Goal: Task Accomplishment & Management: Complete application form

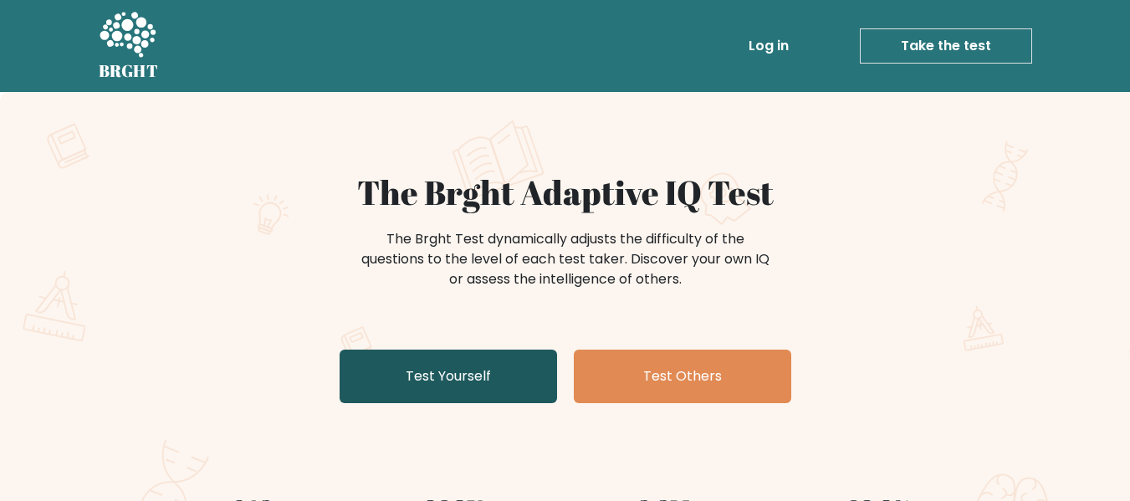
click at [416, 382] on link "Test Yourself" at bounding box center [448, 377] width 217 height 54
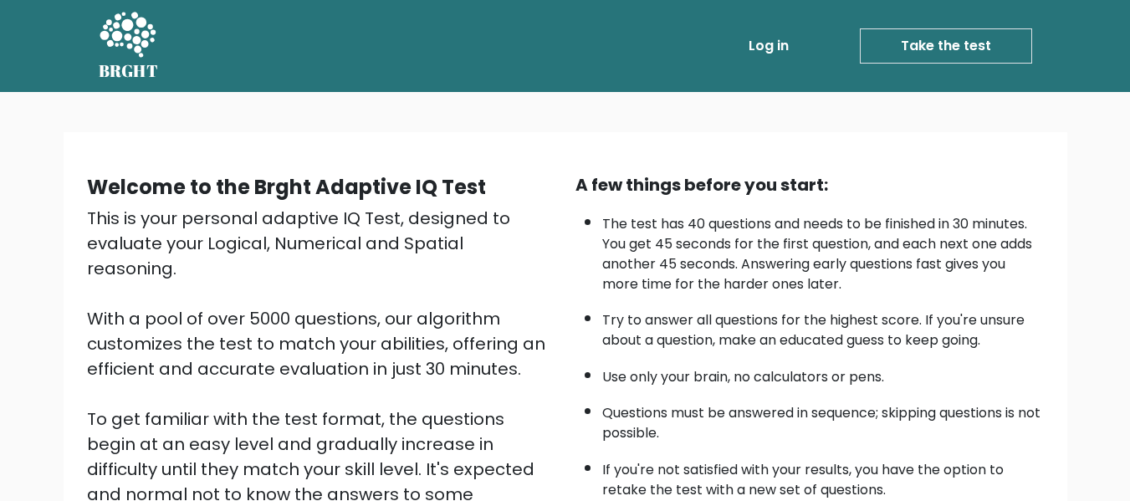
click at [562, 199] on div "Welcome to the Brght Adaptive IQ Test This is your personal adaptive IQ Test, d…" at bounding box center [321, 389] width 488 height 435
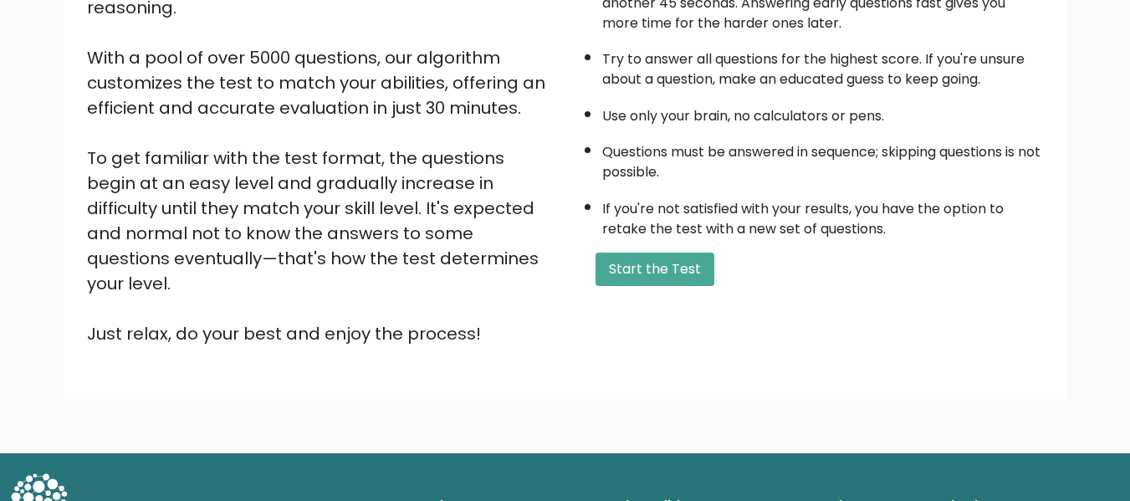
scroll to position [265, 0]
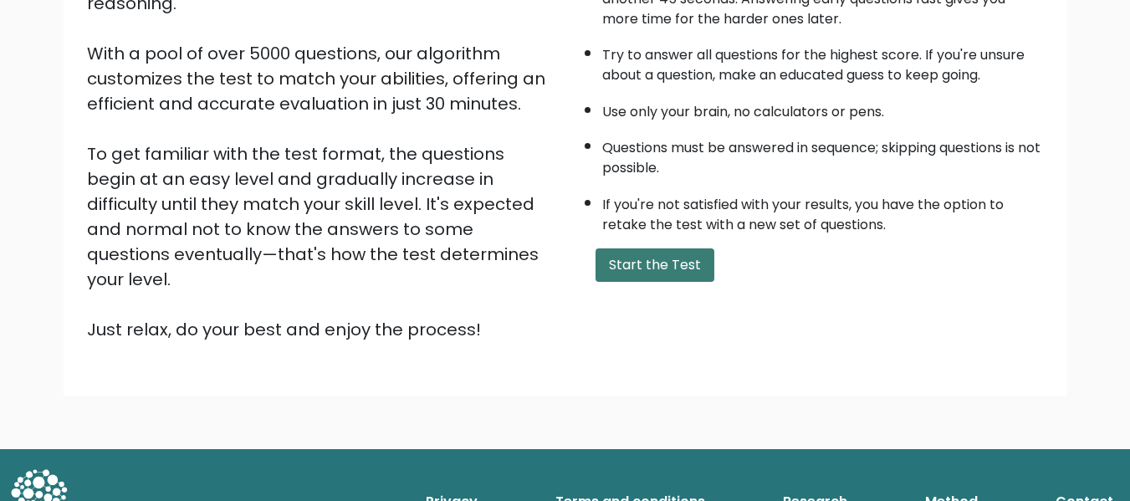
click at [620, 268] on button "Start the Test" at bounding box center [654, 264] width 119 height 33
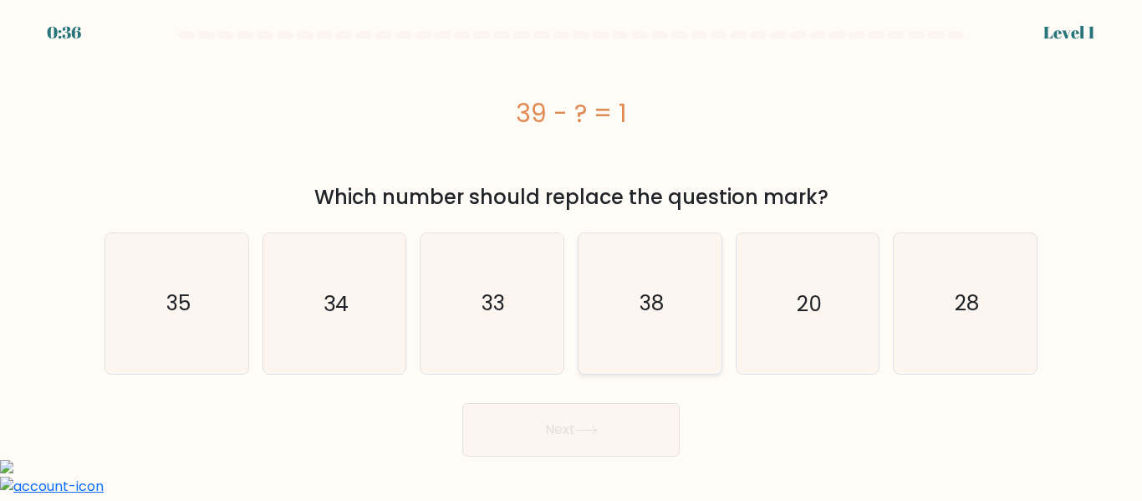
click at [666, 300] on icon "38" at bounding box center [650, 303] width 140 height 140
click at [572, 255] on input "d. 38" at bounding box center [571, 253] width 1 height 4
radio input "true"
click at [549, 418] on button "Next" at bounding box center [570, 430] width 217 height 54
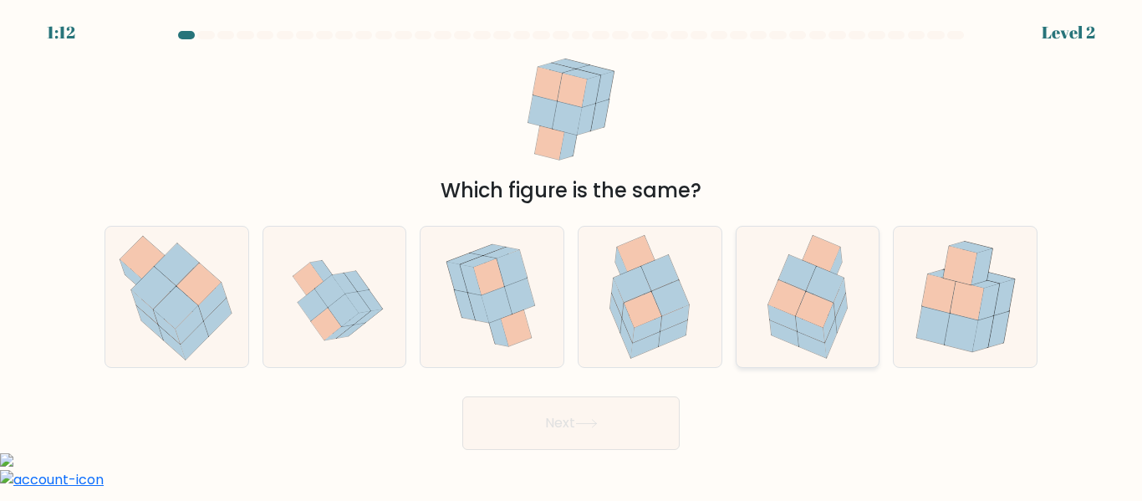
click at [804, 298] on icon at bounding box center [815, 310] width 38 height 36
click at [572, 255] on input "e." at bounding box center [571, 253] width 1 height 4
radio input "true"
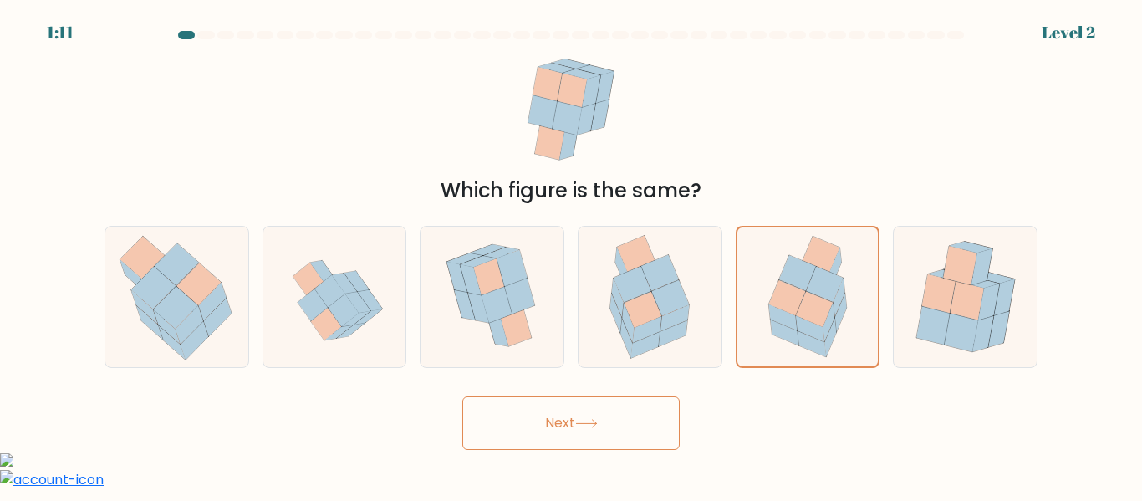
click at [618, 420] on button "Next" at bounding box center [570, 423] width 217 height 54
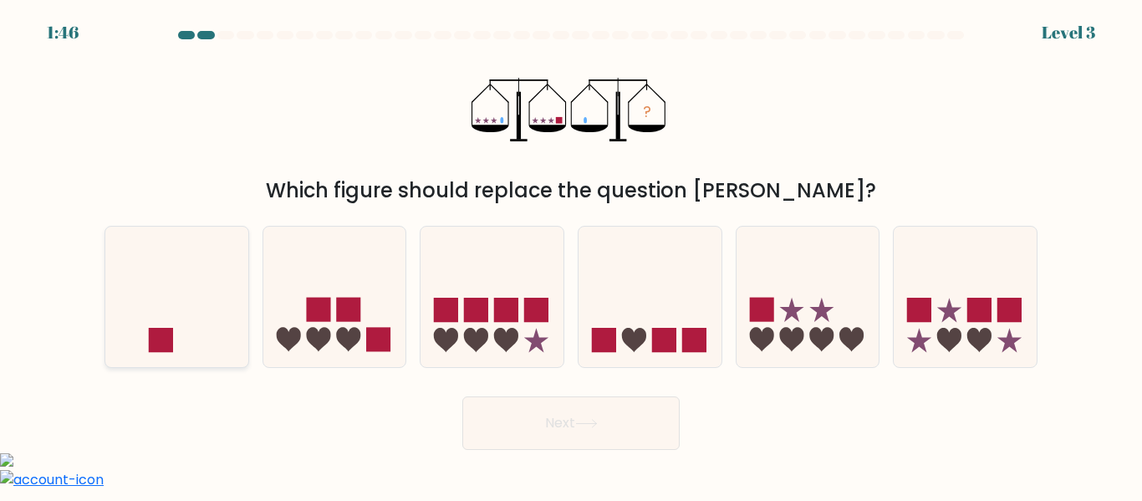
click at [179, 304] on icon at bounding box center [176, 296] width 143 height 118
click at [571, 255] on input "a." at bounding box center [571, 253] width 1 height 4
radio input "true"
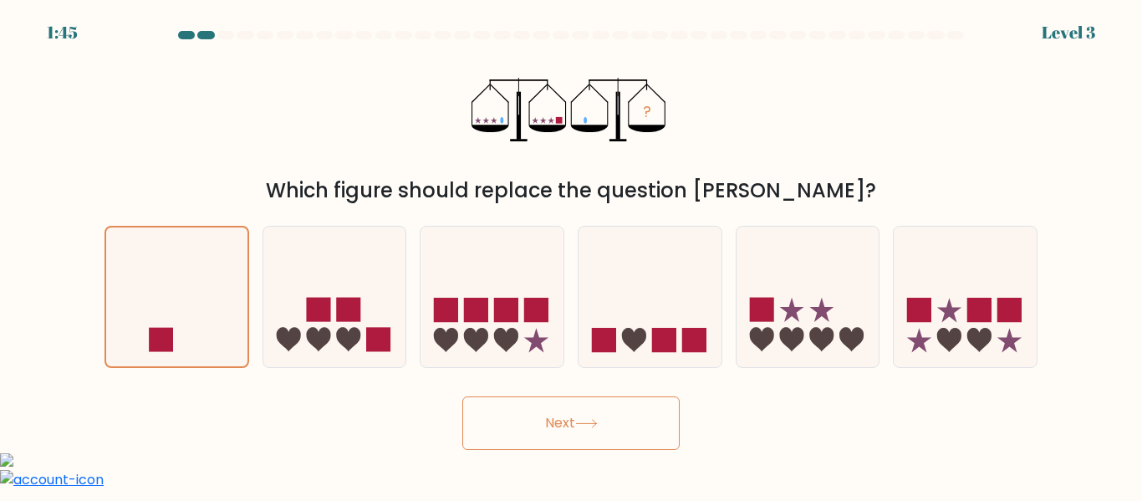
click at [665, 424] on button "Next" at bounding box center [570, 423] width 217 height 54
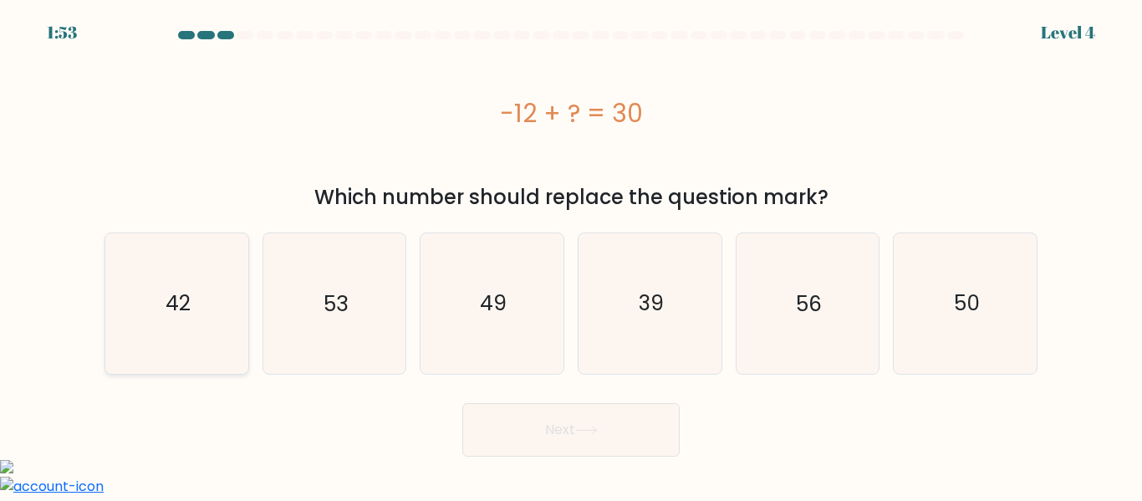
click at [181, 250] on icon "42" at bounding box center [177, 303] width 140 height 140
click at [571, 251] on input "a. 42" at bounding box center [571, 253] width 1 height 4
radio input "true"
click at [577, 420] on button "Next" at bounding box center [570, 430] width 217 height 54
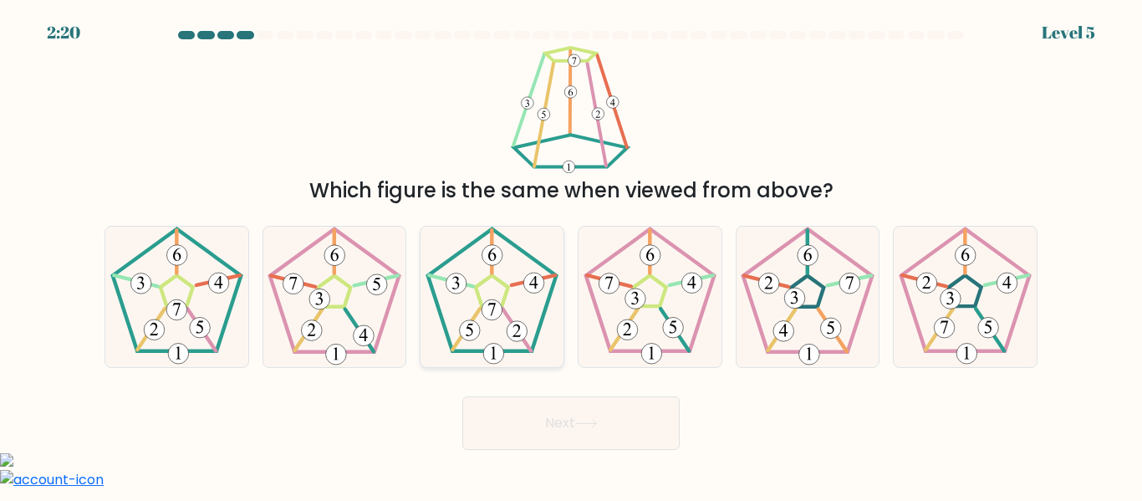
click at [477, 277] on icon at bounding box center [492, 297] width 140 height 140
click at [571, 255] on input "c." at bounding box center [571, 253] width 1 height 4
radio input "true"
click at [581, 419] on icon at bounding box center [586, 423] width 23 height 9
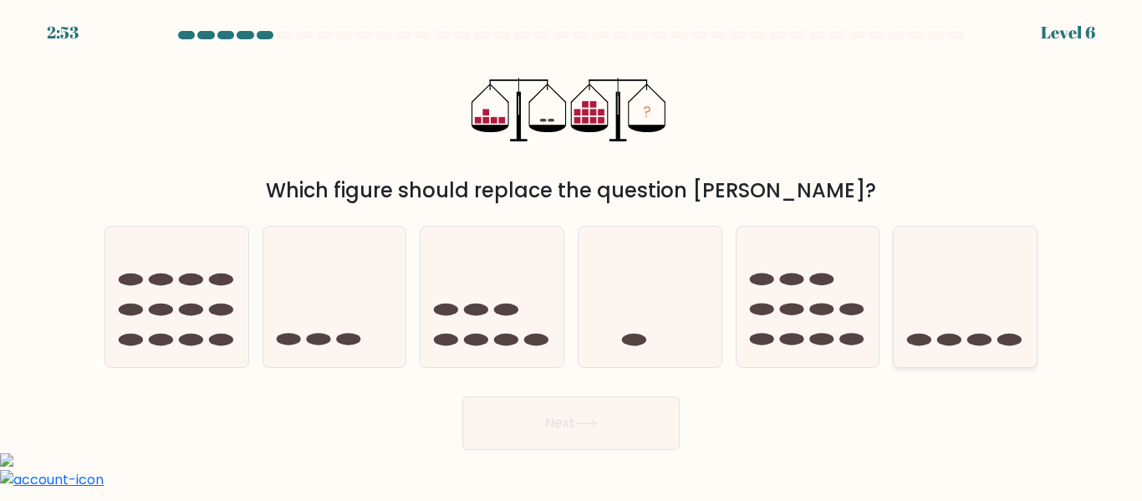
click at [939, 335] on icon at bounding box center [965, 296] width 143 height 118
click at [572, 255] on input "f." at bounding box center [571, 253] width 1 height 4
radio input "true"
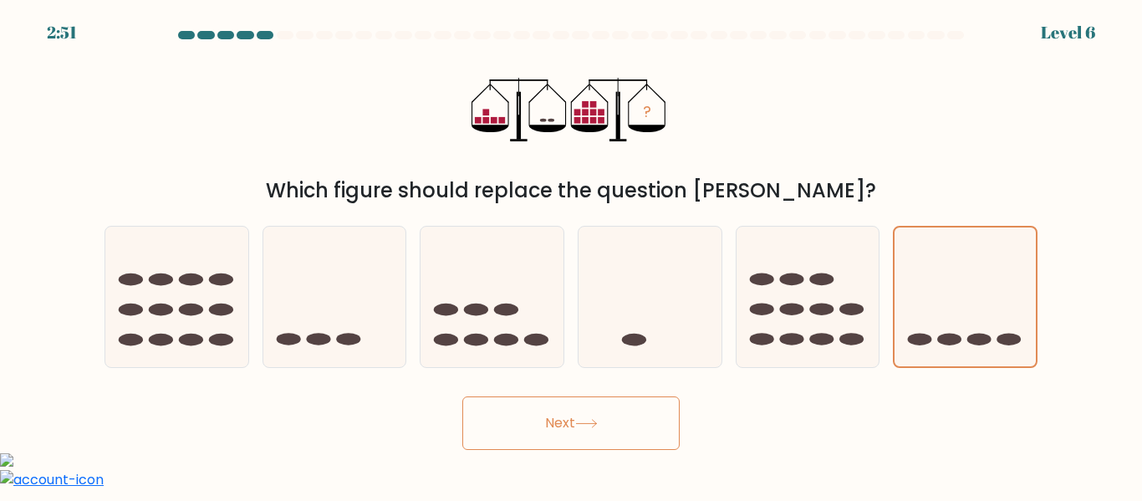
click at [569, 429] on button "Next" at bounding box center [570, 423] width 217 height 54
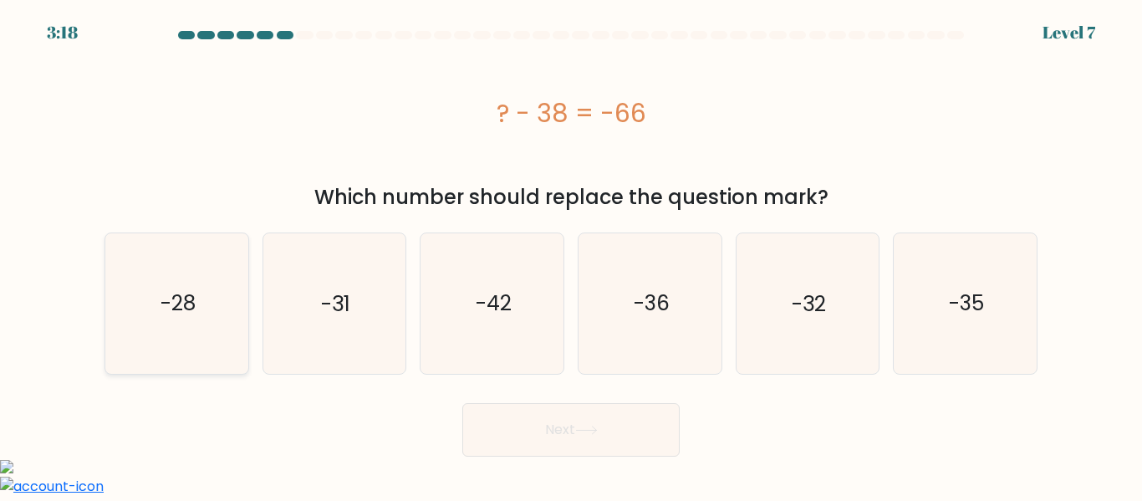
click at [204, 283] on icon "-28" at bounding box center [177, 303] width 140 height 140
click at [571, 255] on input "a. -28" at bounding box center [571, 253] width 1 height 4
radio input "true"
click at [540, 415] on button "Next" at bounding box center [570, 430] width 217 height 54
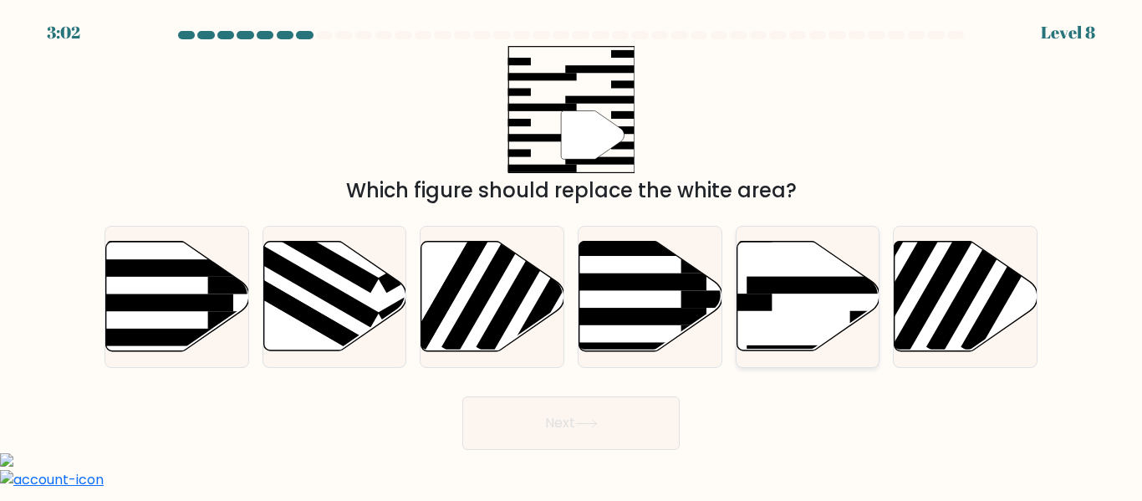
click at [804, 329] on icon at bounding box center [808, 297] width 143 height 110
click at [572, 255] on input "e." at bounding box center [571, 253] width 1 height 4
radio input "true"
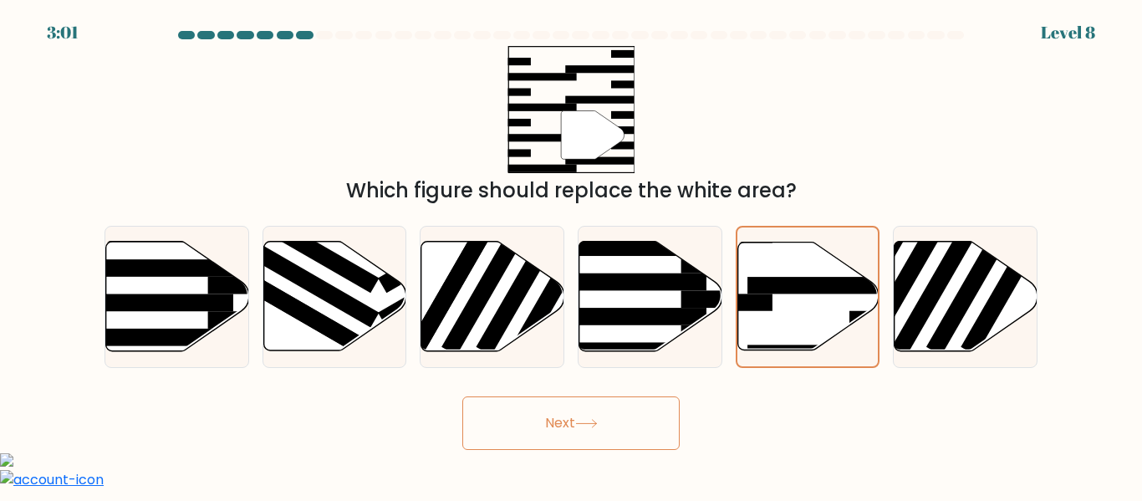
click at [644, 416] on button "Next" at bounding box center [570, 423] width 217 height 54
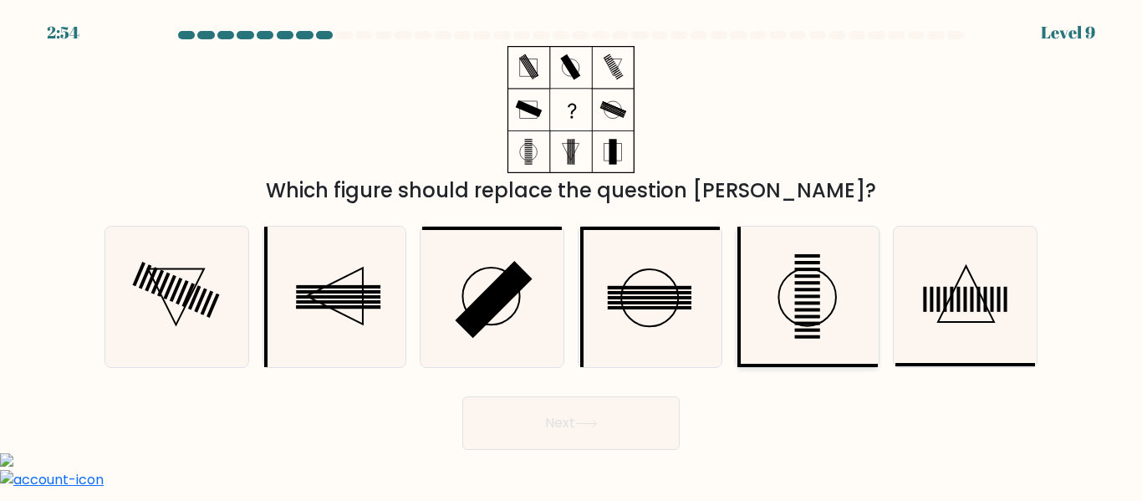
click at [778, 296] on icon at bounding box center [808, 297] width 140 height 140
click at [572, 255] on input "e." at bounding box center [571, 253] width 1 height 4
radio input "true"
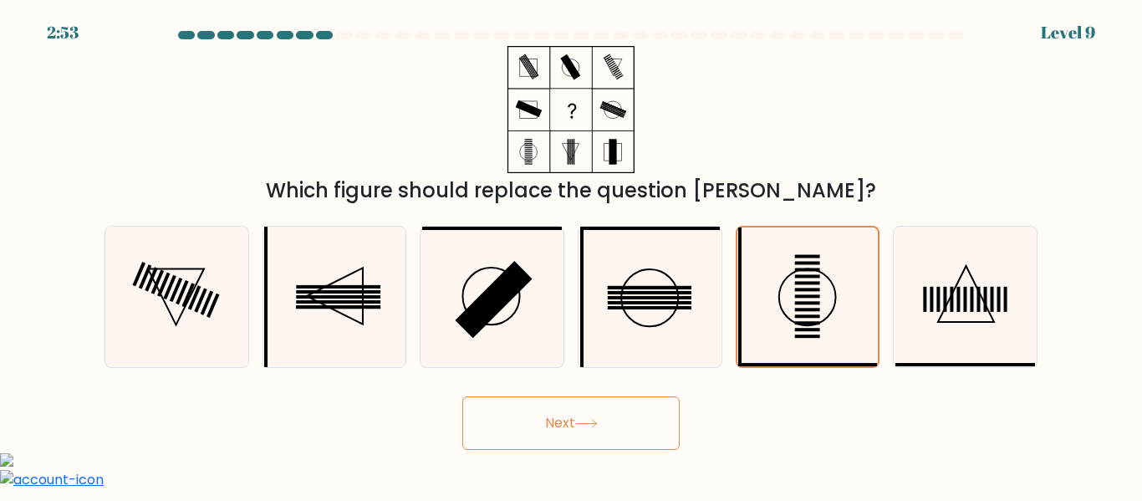
click at [534, 441] on button "Next" at bounding box center [570, 423] width 217 height 54
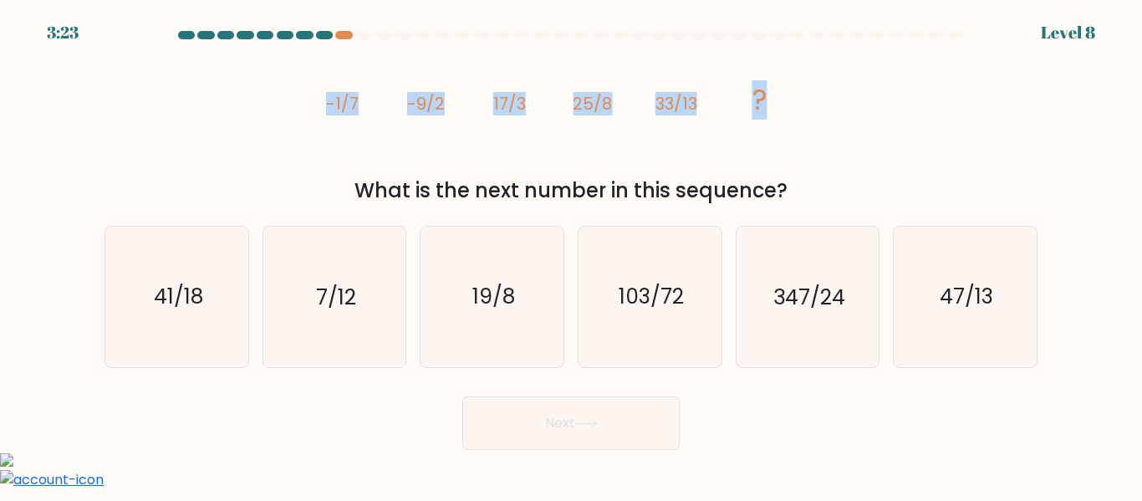
drag, startPoint x: 320, startPoint y: 99, endPoint x: 780, endPoint y: 84, distance: 460.1
click at [780, 84] on icon "image/svg+xml -1/7 -9/2 17/3 25/8 33/13 ?" at bounding box center [571, 109] width 502 height 127
copy g "-1/7 -9/2 17/3 25/8 33/13 ?"
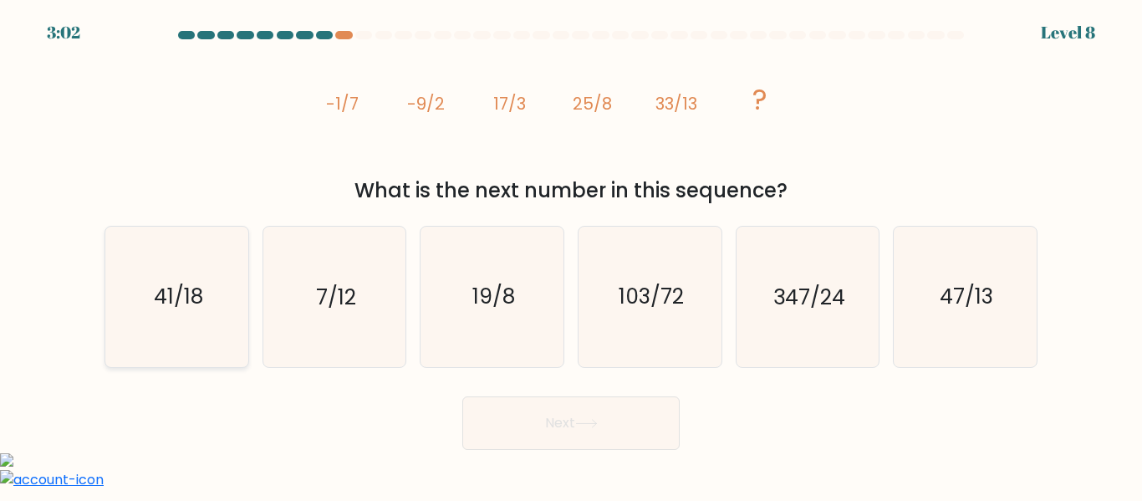
click at [198, 260] on icon "41/18" at bounding box center [177, 297] width 140 height 140
click at [571, 255] on input "a. 41/18" at bounding box center [571, 253] width 1 height 4
radio input "true"
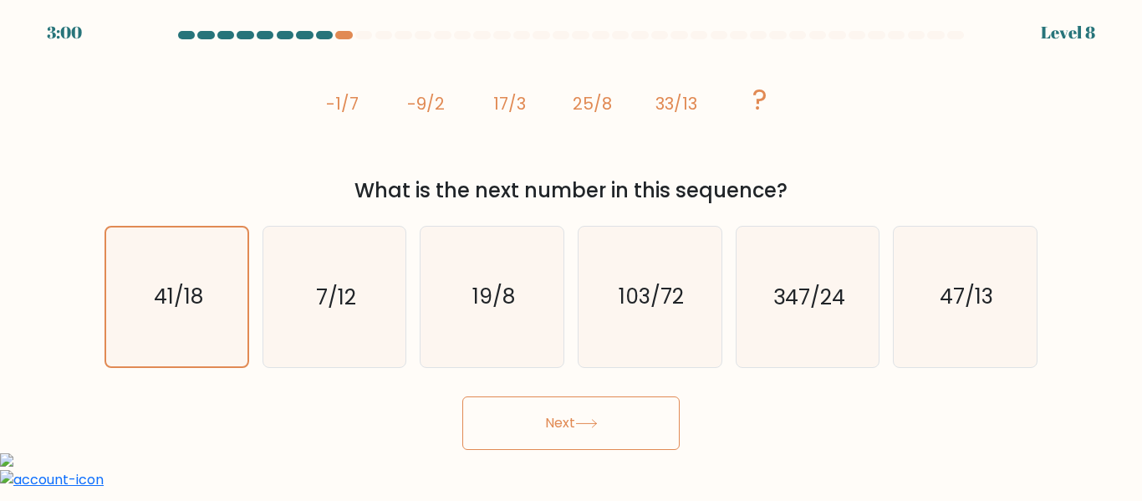
click at [591, 431] on button "Next" at bounding box center [570, 423] width 217 height 54
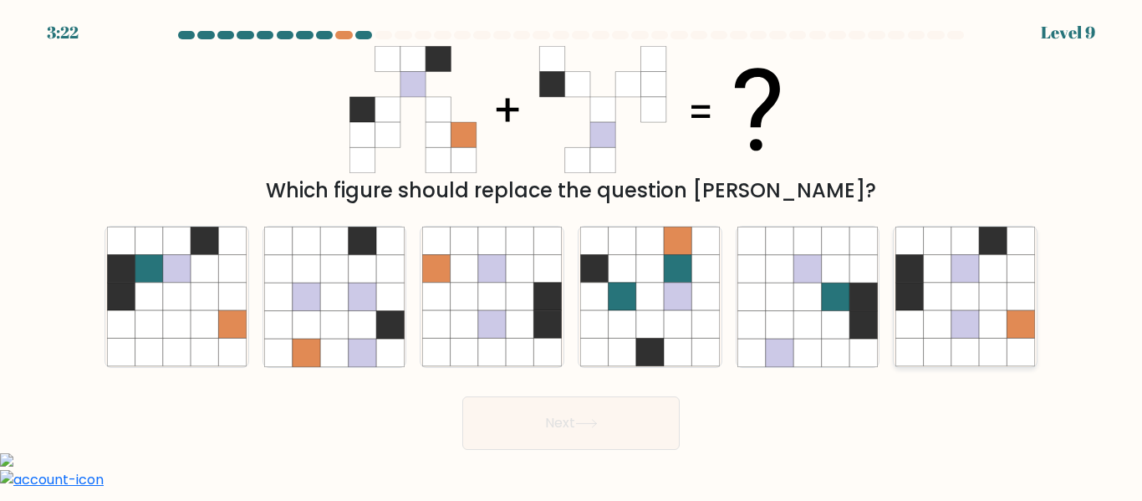
click at [976, 310] on icon at bounding box center [966, 297] width 28 height 28
click at [572, 255] on input "f." at bounding box center [571, 253] width 1 height 4
radio input "true"
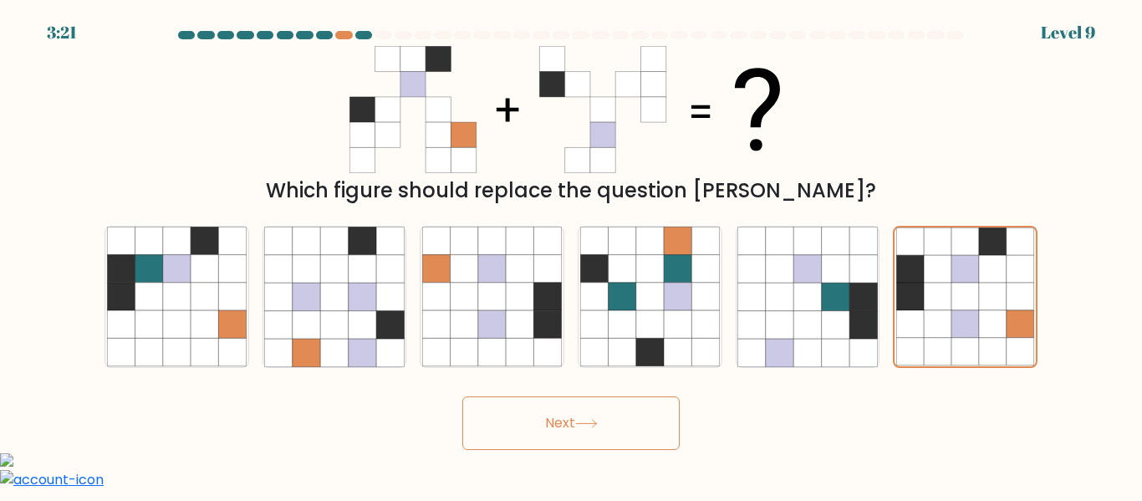
click at [606, 437] on button "Next" at bounding box center [570, 423] width 217 height 54
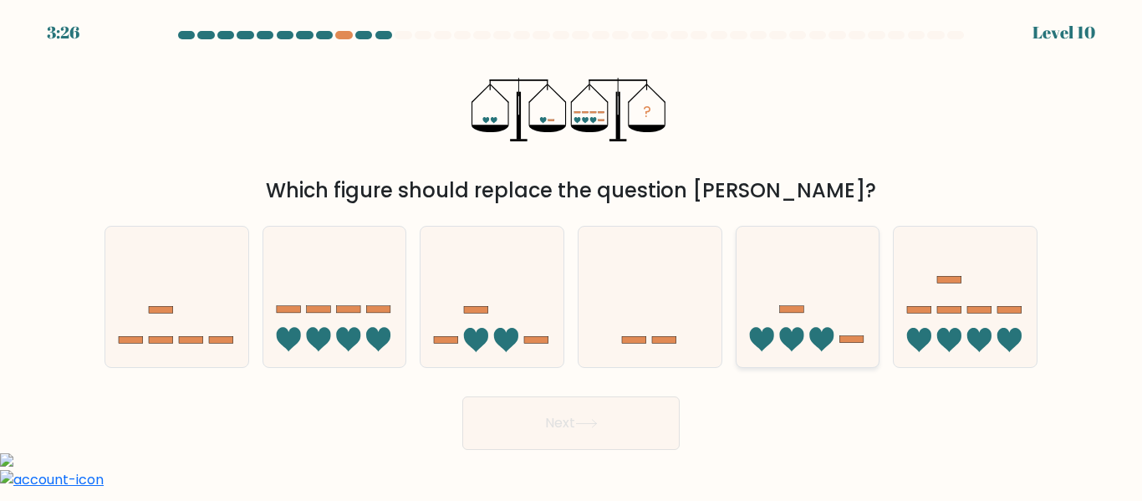
click at [806, 304] on icon at bounding box center [808, 296] width 143 height 118
click at [572, 255] on input "e." at bounding box center [571, 253] width 1 height 4
radio input "true"
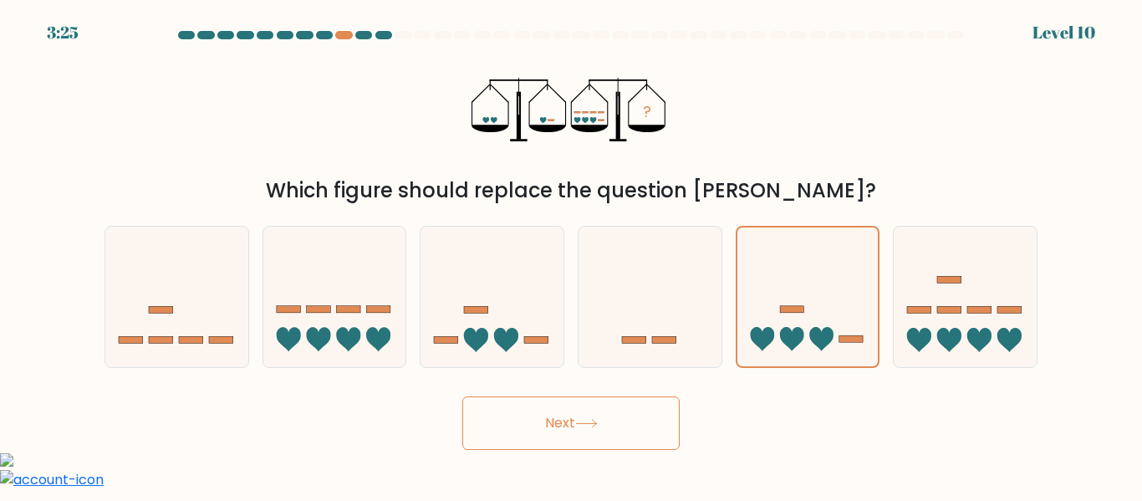
click at [571, 414] on button "Next" at bounding box center [570, 423] width 217 height 54
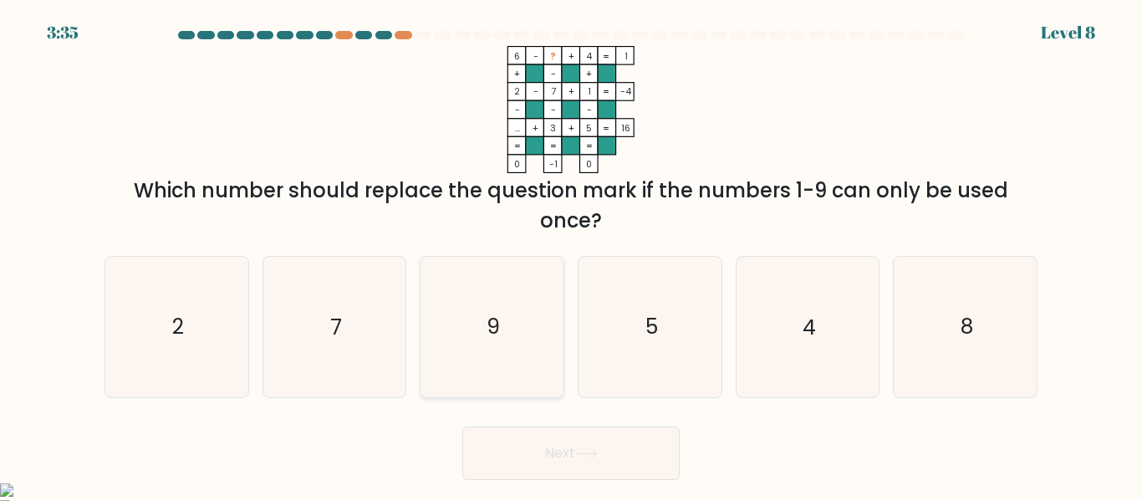
click at [451, 314] on icon "9" at bounding box center [492, 327] width 140 height 140
click at [571, 255] on input "c. 9" at bounding box center [571, 253] width 1 height 4
radio input "true"
click at [543, 447] on button "Next" at bounding box center [570, 453] width 217 height 54
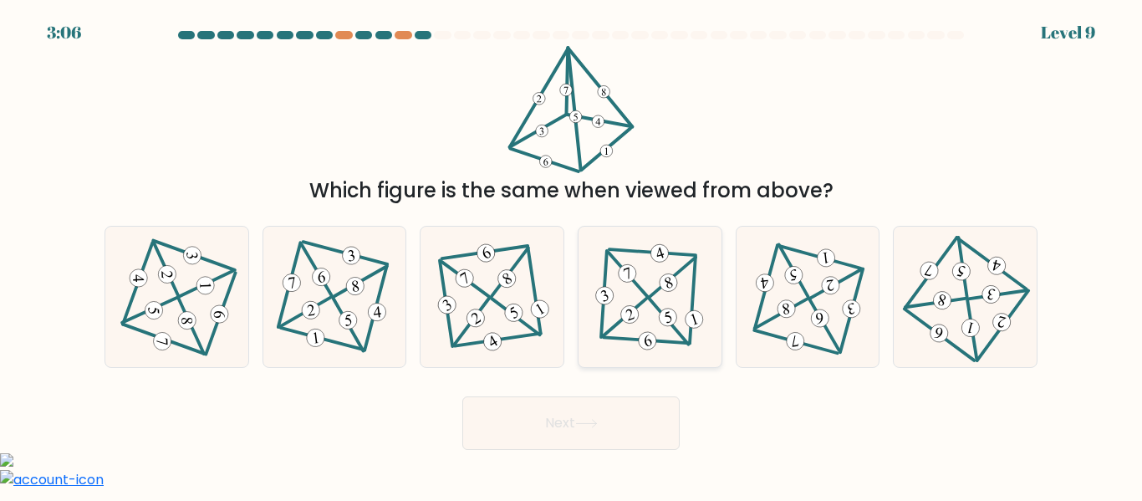
click at [676, 328] on 501 at bounding box center [669, 321] width 39 height 45
click at [572, 255] on input "d." at bounding box center [571, 253] width 1 height 4
radio input "true"
click at [541, 411] on button "Next" at bounding box center [570, 423] width 217 height 54
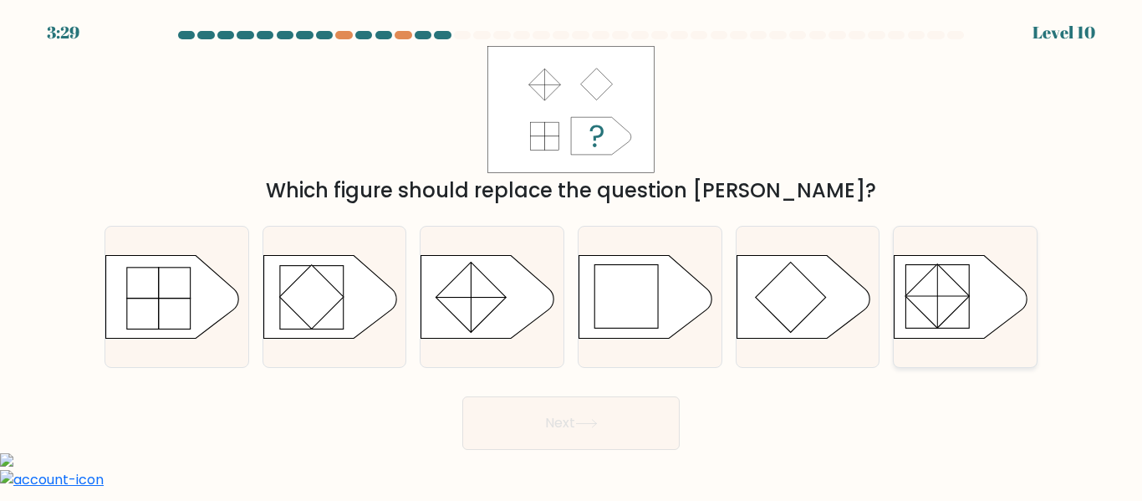
click at [978, 288] on icon at bounding box center [962, 297] width 134 height 84
click at [572, 255] on input "f." at bounding box center [571, 253] width 1 height 4
radio input "true"
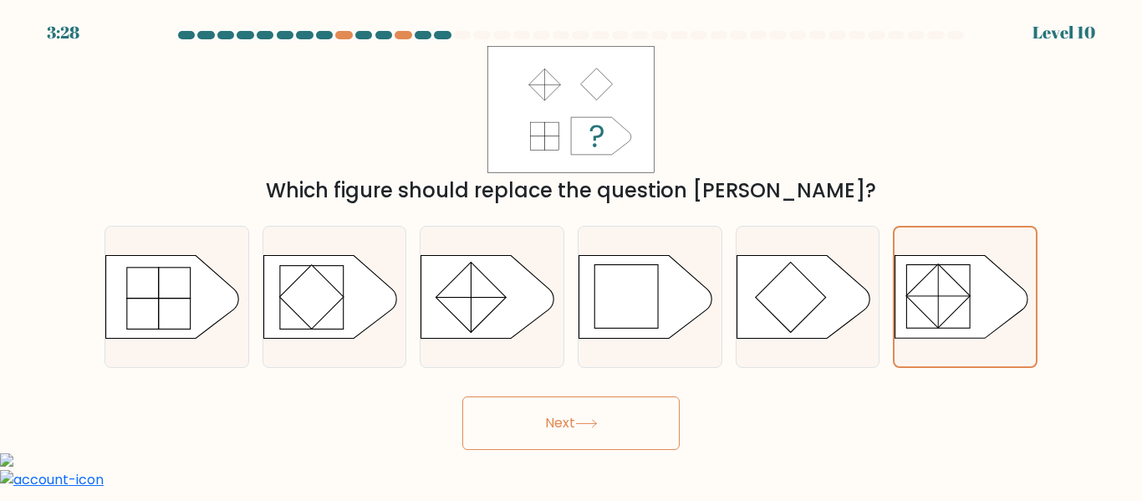
click at [613, 421] on button "Next" at bounding box center [570, 423] width 217 height 54
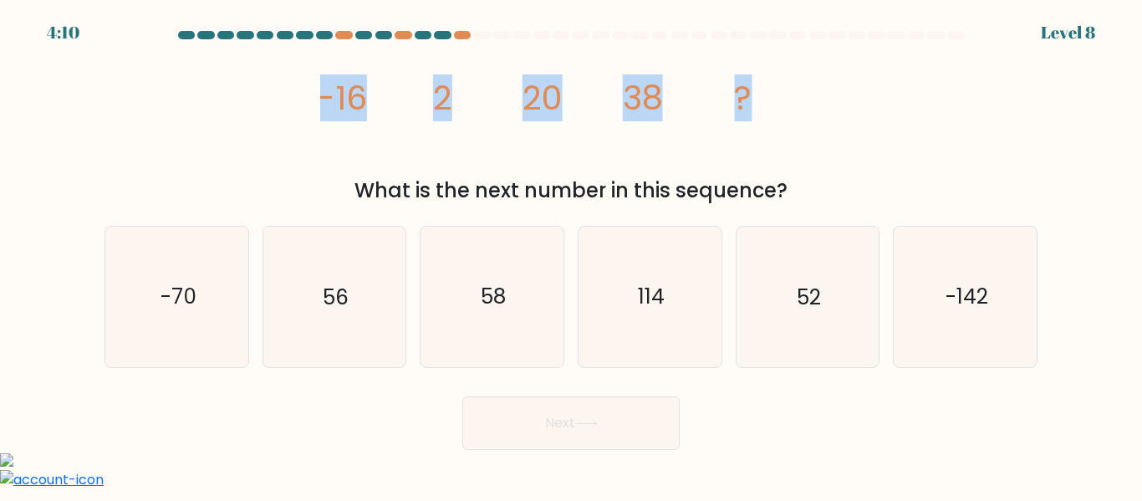
drag, startPoint x: 293, startPoint y: 91, endPoint x: 746, endPoint y: 123, distance: 454.3
click at [746, 123] on div "image/svg+xml -16 2 20 38 ? What is the next number in this sequence?" at bounding box center [570, 126] width 953 height 160
copy g "-16 2 20 38 ?"
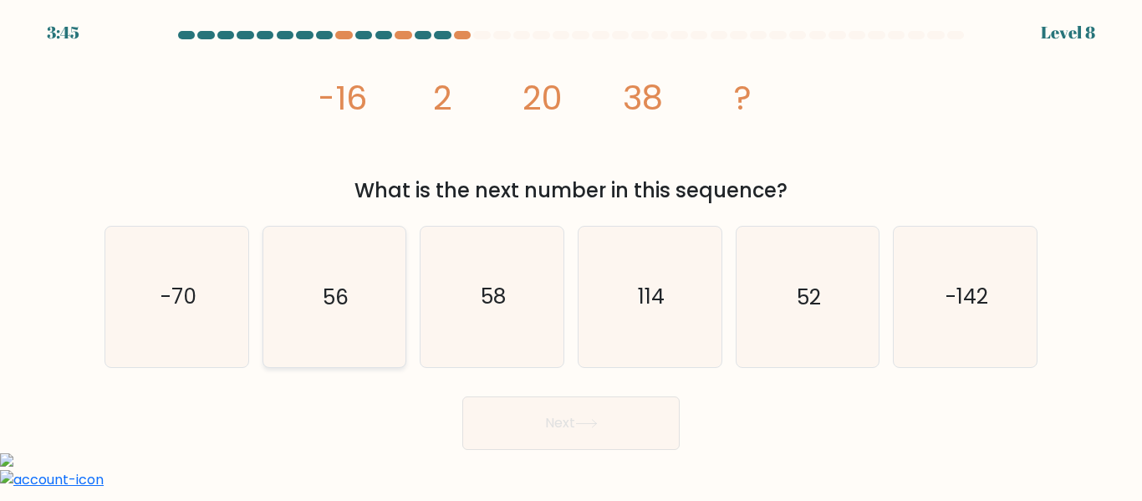
click at [379, 276] on icon "56" at bounding box center [334, 297] width 140 height 140
click at [571, 255] on input "b. 56" at bounding box center [571, 253] width 1 height 4
radio input "true"
click at [605, 437] on button "Next" at bounding box center [570, 423] width 217 height 54
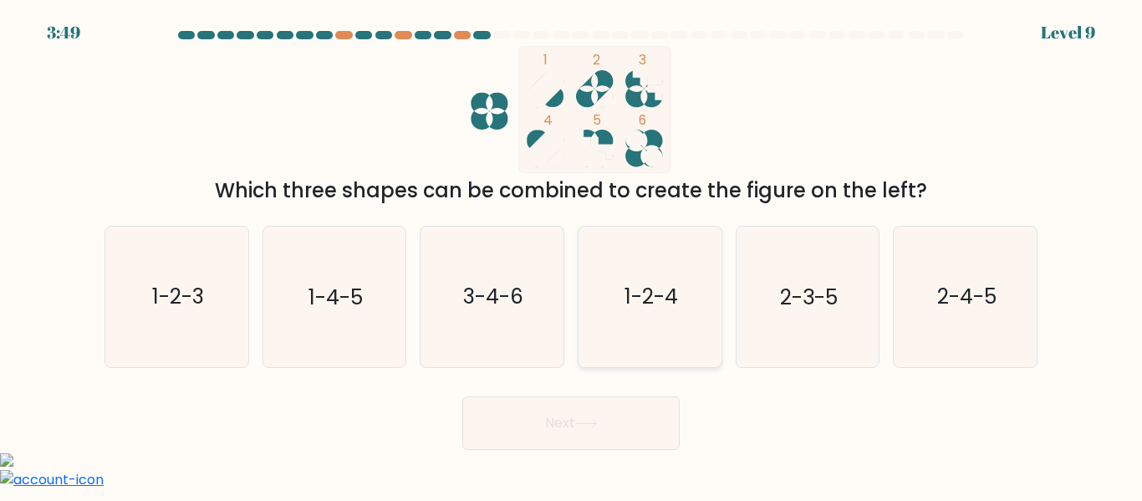
click at [631, 273] on icon "1-2-4" at bounding box center [650, 297] width 140 height 140
click at [572, 255] on input "d. 1-2-4" at bounding box center [571, 253] width 1 height 4
radio input "true"
click at [543, 425] on button "Next" at bounding box center [570, 423] width 217 height 54
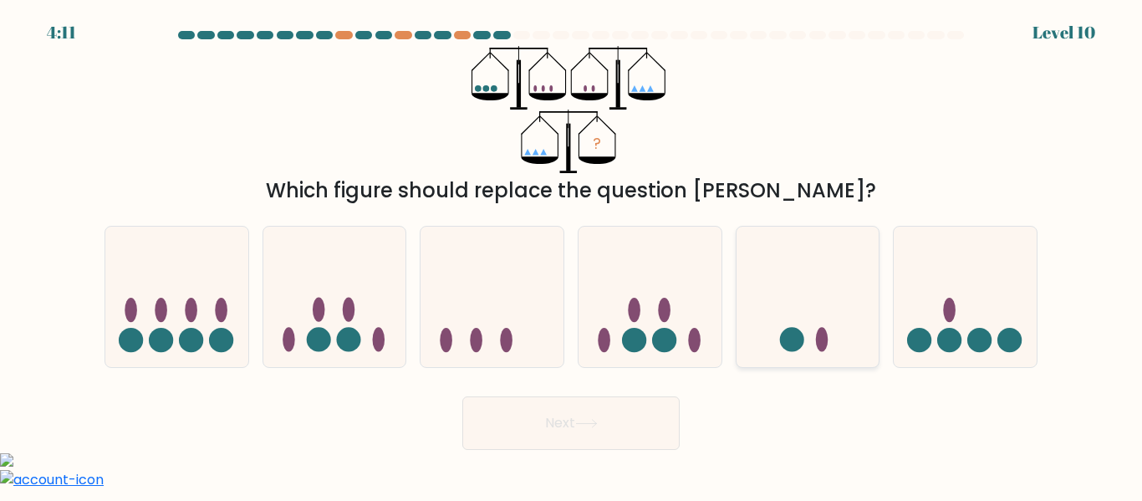
click at [783, 316] on icon at bounding box center [808, 296] width 143 height 118
click at [572, 255] on input "e." at bounding box center [571, 253] width 1 height 4
radio input "true"
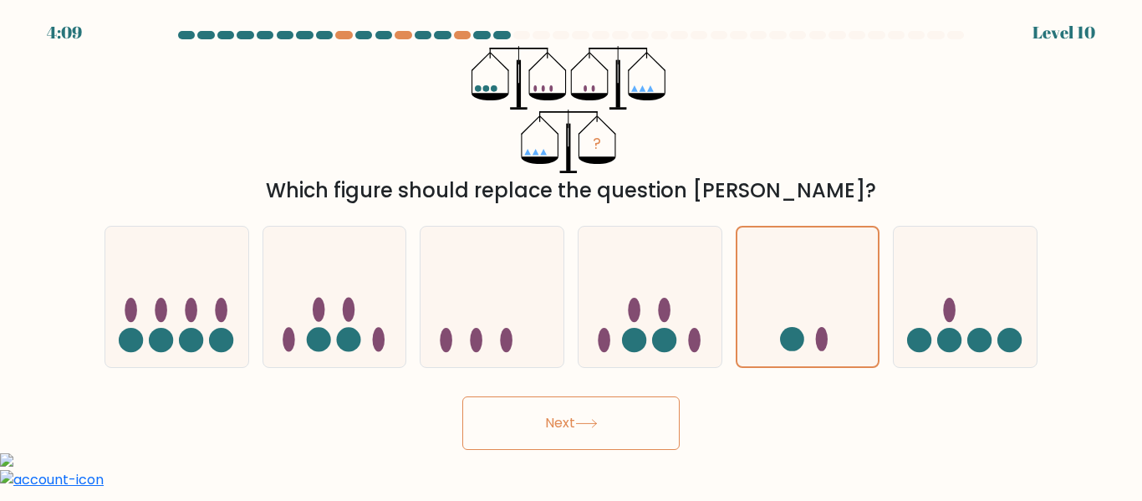
click at [531, 429] on button "Next" at bounding box center [570, 423] width 217 height 54
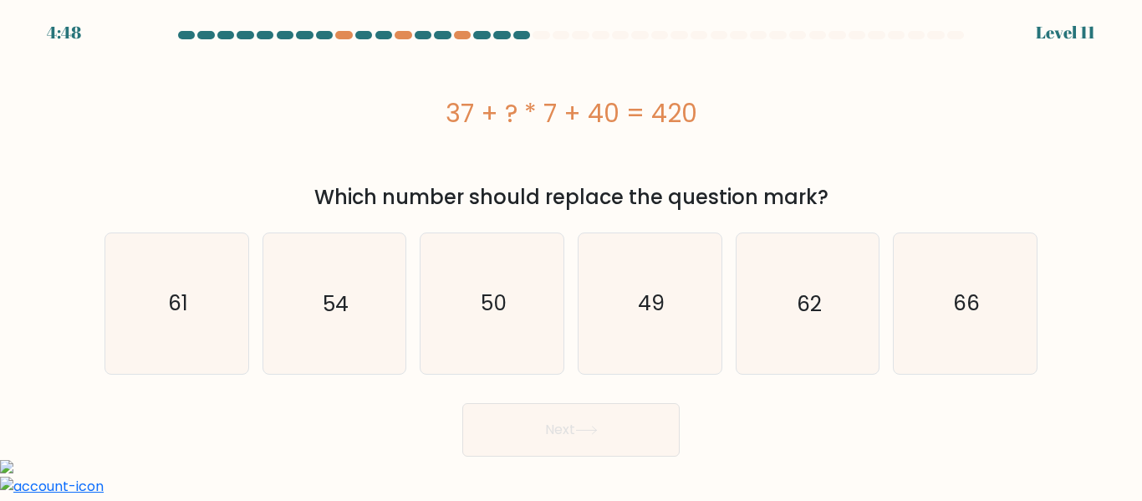
drag, startPoint x: 713, startPoint y: 118, endPoint x: 396, endPoint y: 149, distance: 319.3
click at [396, 149] on div "37 + ? * 7 + 40 = 420" at bounding box center [571, 113] width 933 height 134
copy div "37 + ? * 7 + 40 = 420"
click at [649, 291] on text "49" at bounding box center [651, 302] width 27 height 29
click at [572, 255] on input "d. 49" at bounding box center [571, 253] width 1 height 4
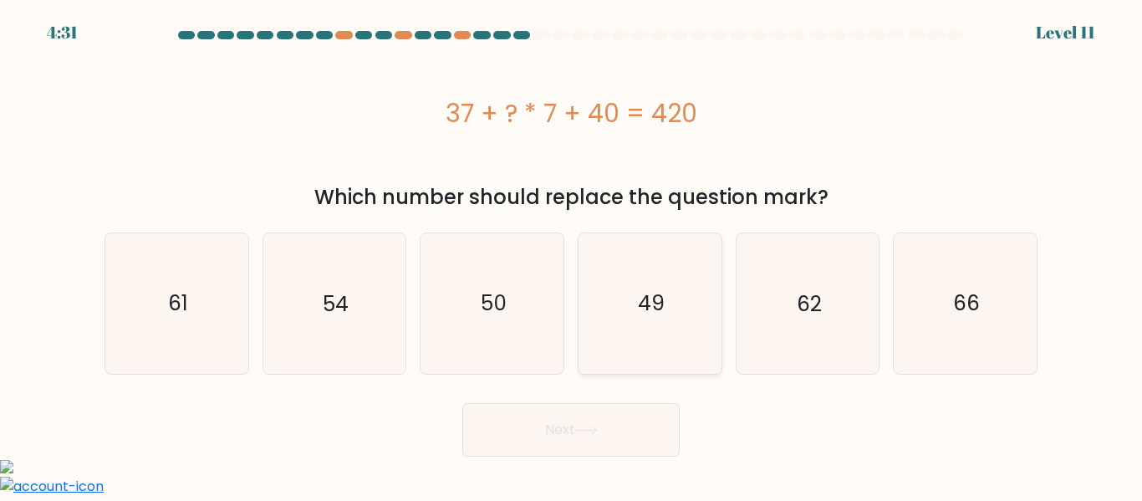
radio input "true"
click at [611, 447] on button "Next" at bounding box center [570, 430] width 217 height 54
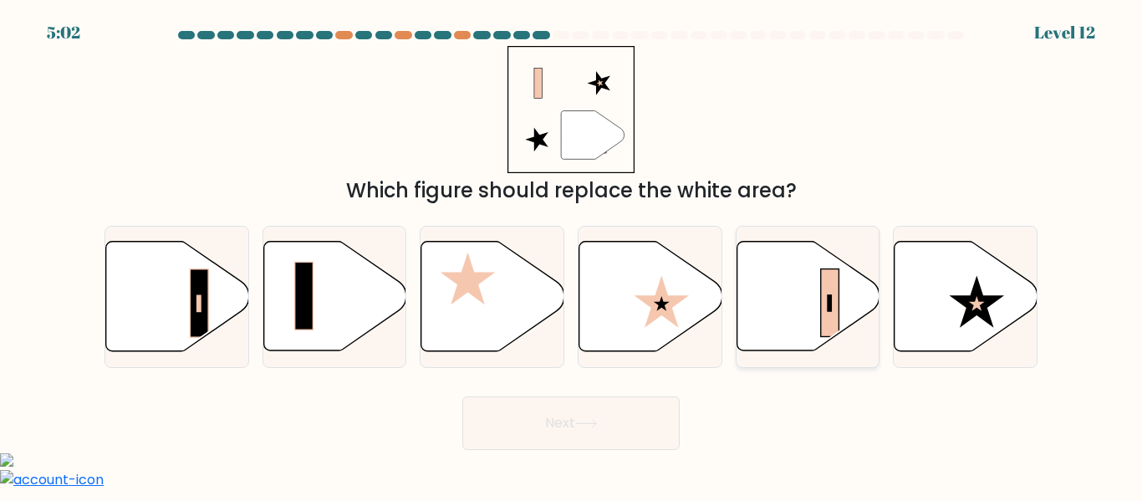
click at [762, 297] on icon at bounding box center [808, 297] width 143 height 110
click at [572, 255] on input "e." at bounding box center [571, 253] width 1 height 4
radio input "true"
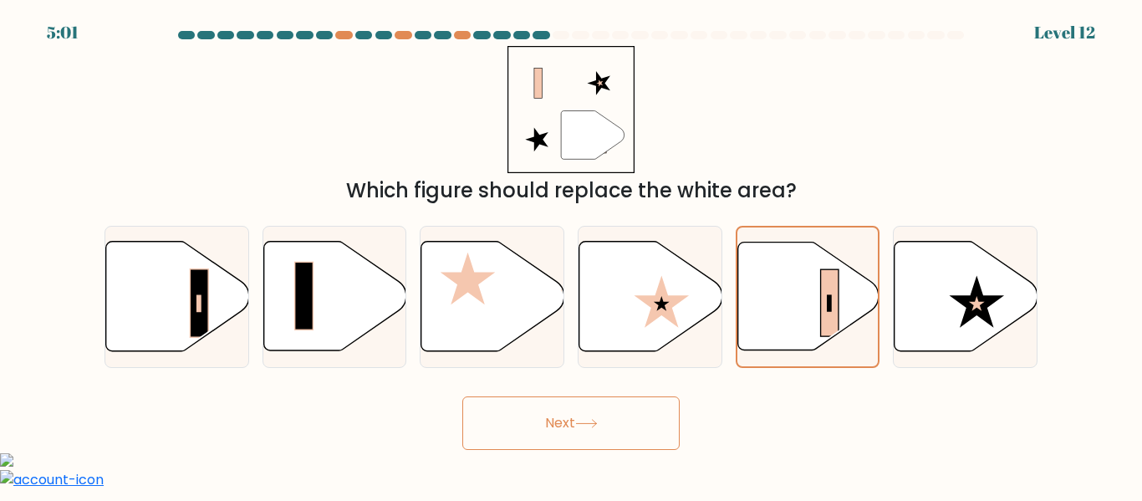
click at [508, 416] on button "Next" at bounding box center [570, 423] width 217 height 54
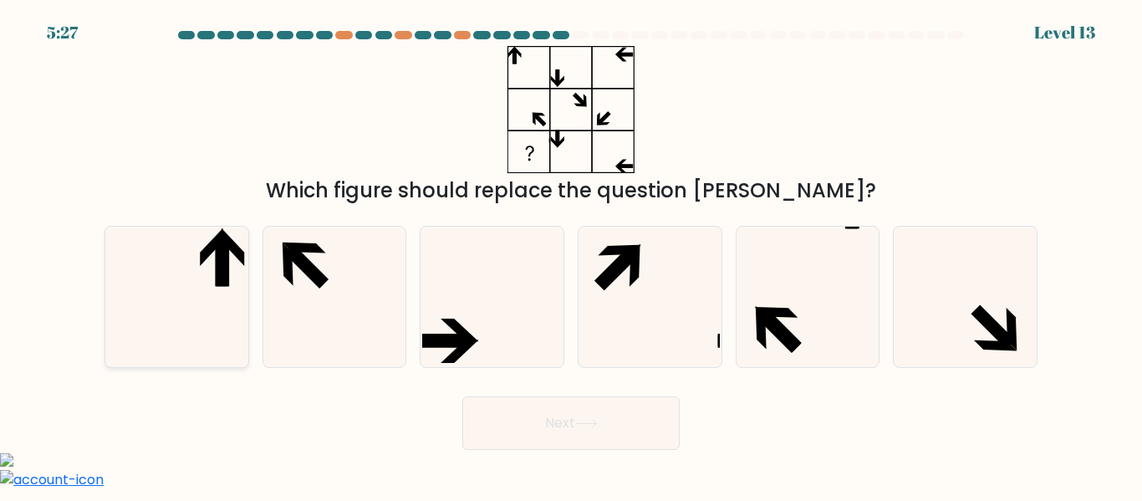
click at [178, 294] on icon at bounding box center [177, 297] width 140 height 140
click at [571, 255] on input "a." at bounding box center [571, 253] width 1 height 4
radio input "true"
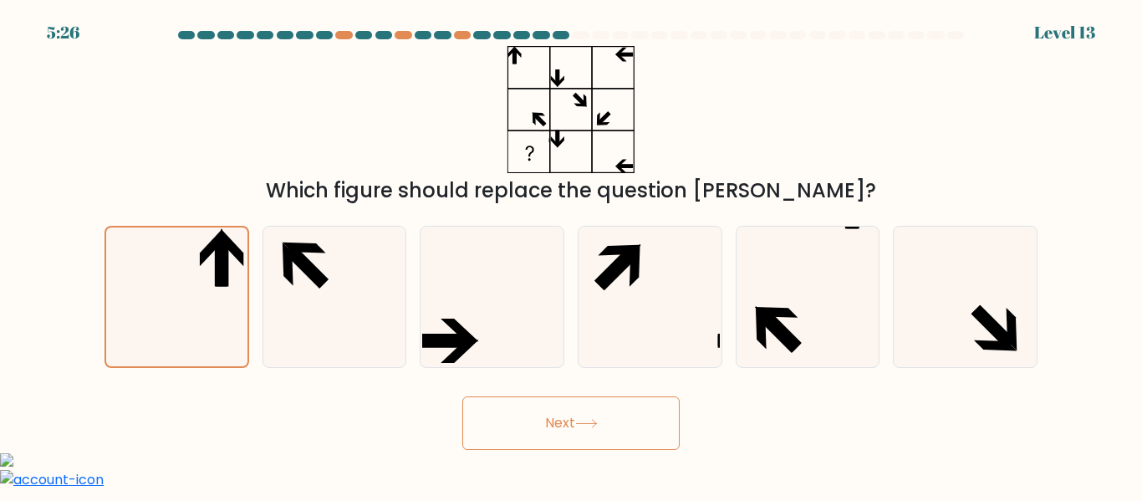
click at [527, 425] on button "Next" at bounding box center [570, 423] width 217 height 54
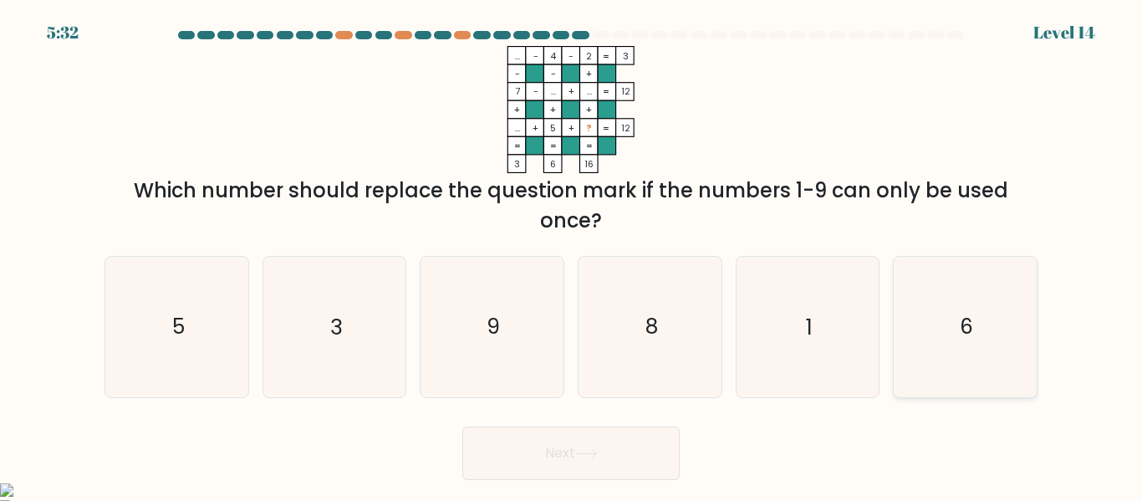
click at [994, 310] on icon "6" at bounding box center [966, 327] width 140 height 140
click at [572, 255] on input "f. 6" at bounding box center [571, 253] width 1 height 4
radio input "true"
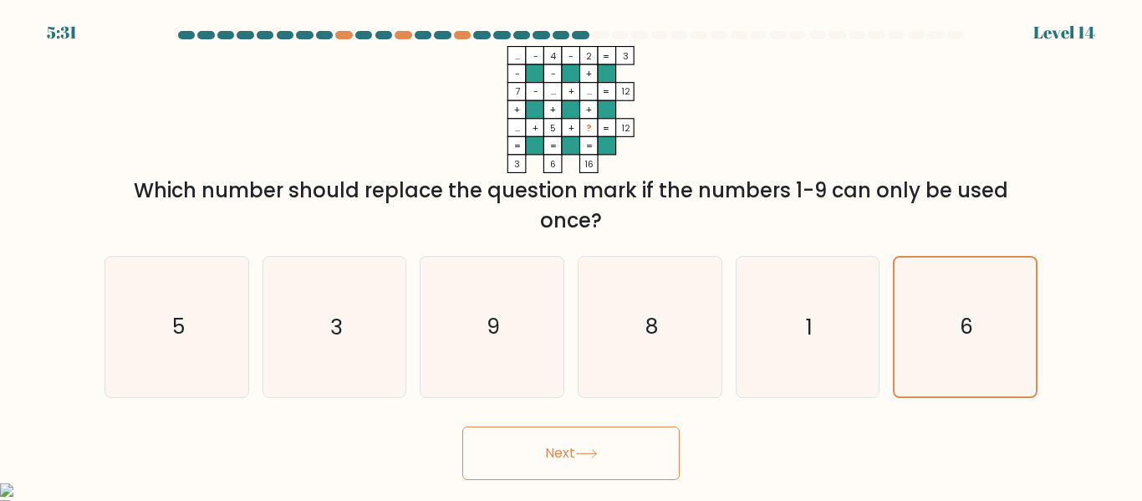
click at [538, 437] on button "Next" at bounding box center [570, 453] width 217 height 54
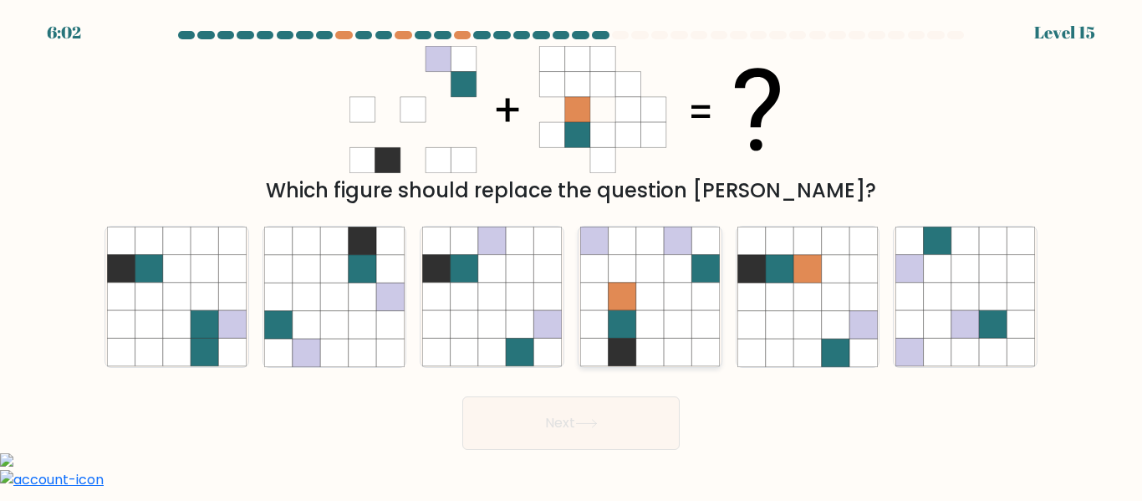
click at [625, 316] on icon at bounding box center [622, 325] width 28 height 28
click at [572, 255] on input "d." at bounding box center [571, 253] width 1 height 4
radio input "true"
click at [579, 408] on button "Next" at bounding box center [570, 423] width 217 height 54
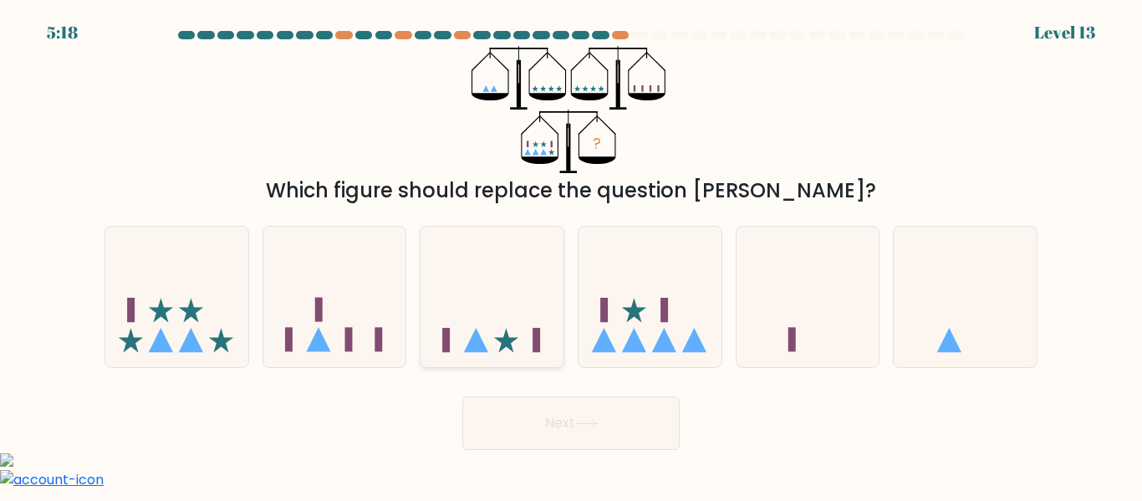
click at [472, 295] on icon at bounding box center [492, 296] width 143 height 118
click at [571, 255] on input "c." at bounding box center [571, 253] width 1 height 4
radio input "true"
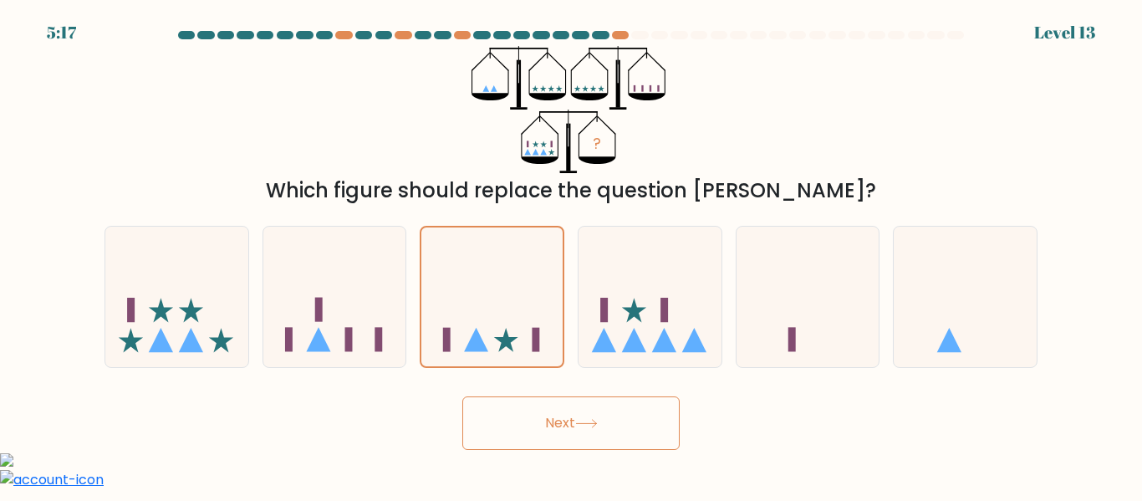
click at [556, 428] on button "Next" at bounding box center [570, 423] width 217 height 54
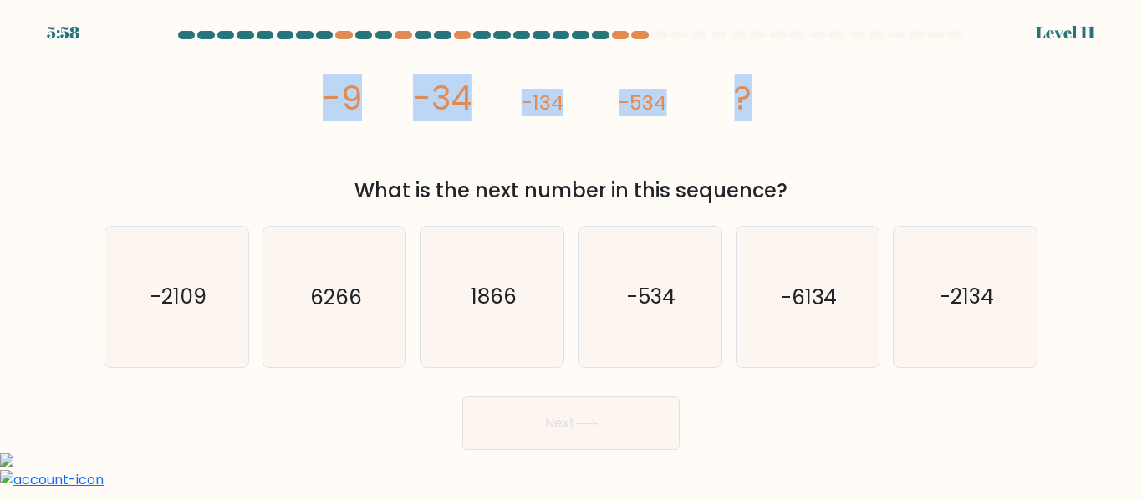
drag, startPoint x: 293, startPoint y: 83, endPoint x: 816, endPoint y: 65, distance: 523.8
click at [816, 65] on div "image/svg+xml -9 -34 -134 -534 ? What is the next number in this sequence?" at bounding box center [570, 126] width 953 height 160
copy g "-9 -34 -134 -534 ?"
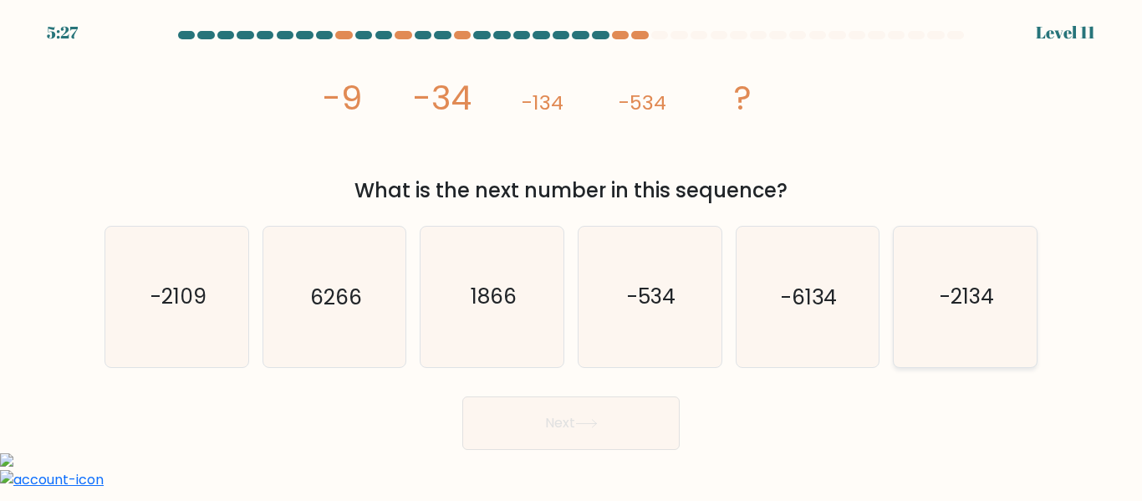
click at [957, 284] on text "-2134" at bounding box center [967, 297] width 54 height 29
click at [572, 255] on input "f. -2134" at bounding box center [571, 253] width 1 height 4
radio input "true"
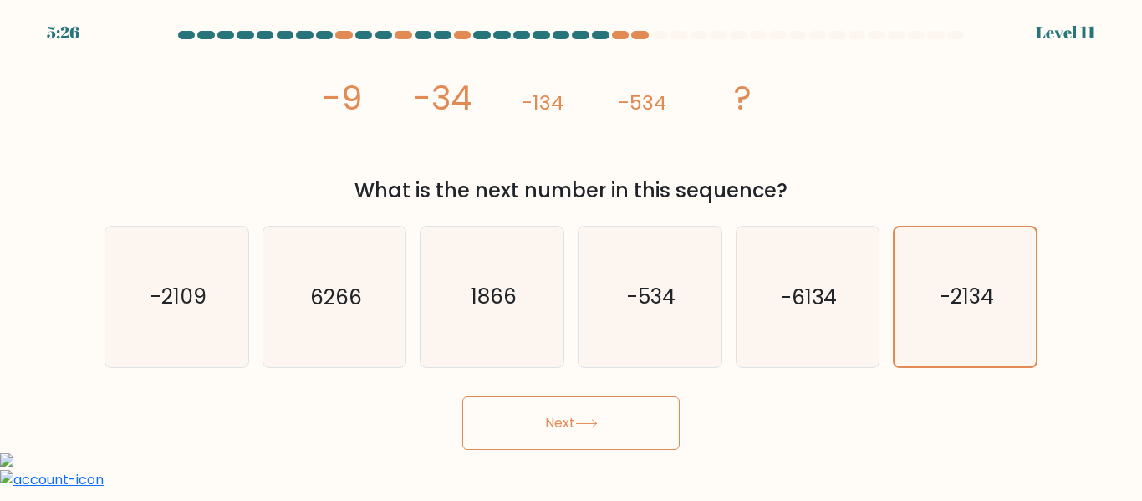
click at [619, 407] on button "Next" at bounding box center [570, 423] width 217 height 54
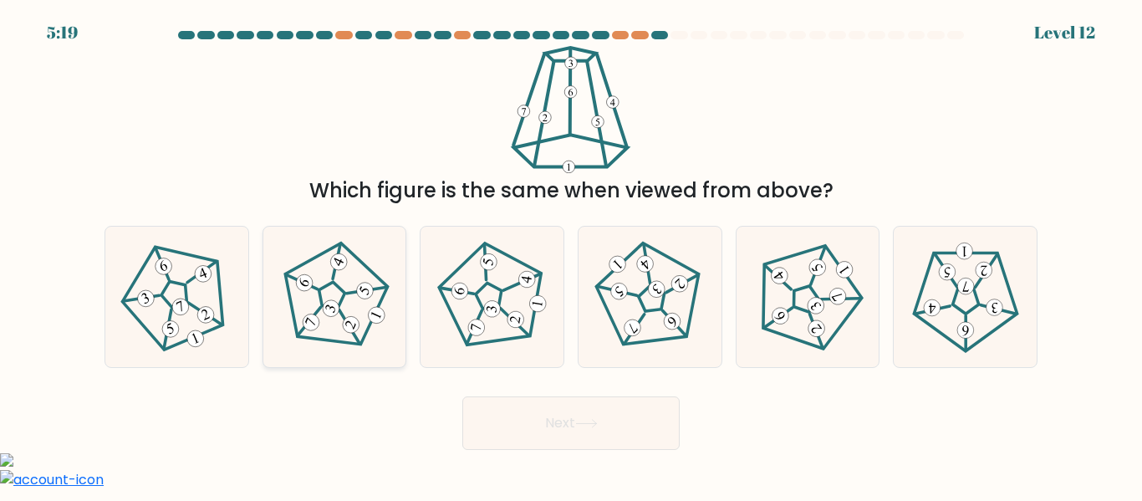
click at [313, 268] on icon at bounding box center [334, 297] width 112 height 112
click at [571, 255] on input "b." at bounding box center [571, 253] width 1 height 4
radio input "true"
click at [533, 437] on button "Next" at bounding box center [570, 423] width 217 height 54
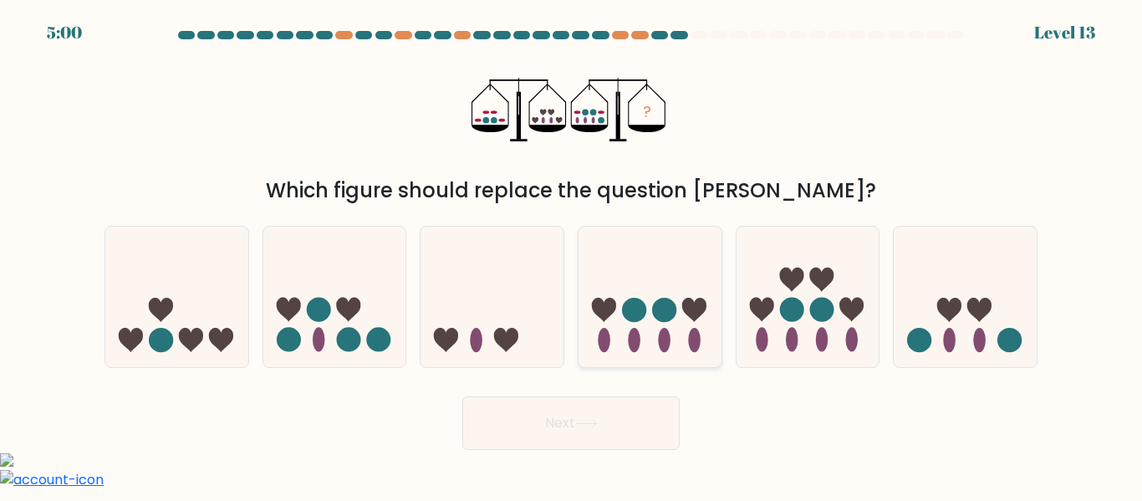
click at [666, 325] on icon at bounding box center [650, 296] width 143 height 118
click at [572, 255] on input "d." at bounding box center [571, 253] width 1 height 4
radio input "true"
click at [595, 411] on button "Next" at bounding box center [570, 423] width 217 height 54
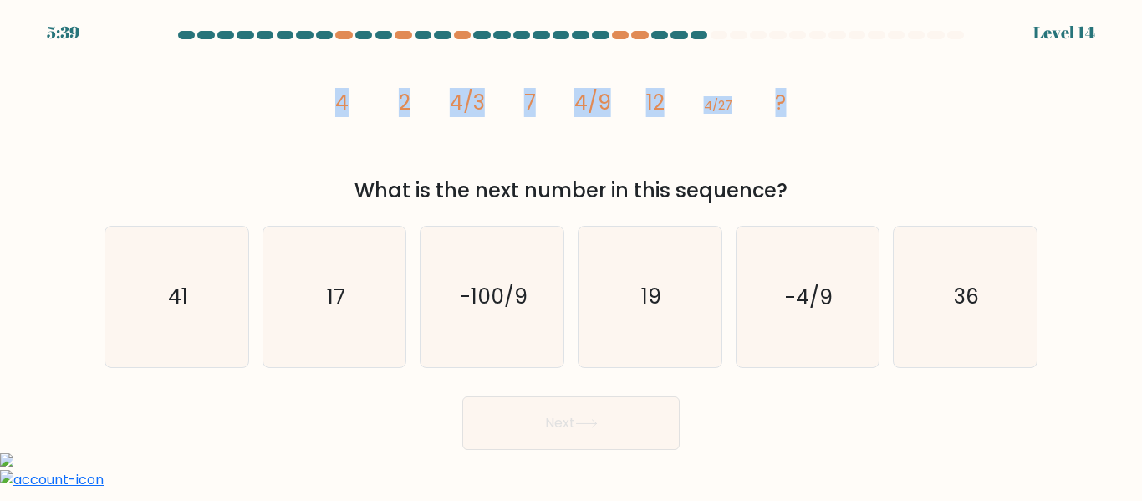
drag, startPoint x: 798, startPoint y: 105, endPoint x: 324, endPoint y: 126, distance: 473.8
click at [324, 126] on icon "image/svg+xml 4 2 4/3 7 4/9 12 4/27 ?" at bounding box center [571, 109] width 502 height 127
copy g "4 2 4/3 7 4/9 12 4/27 ?"
click at [631, 371] on form at bounding box center [571, 240] width 1142 height 419
click at [641, 343] on icon "19" at bounding box center [650, 297] width 140 height 140
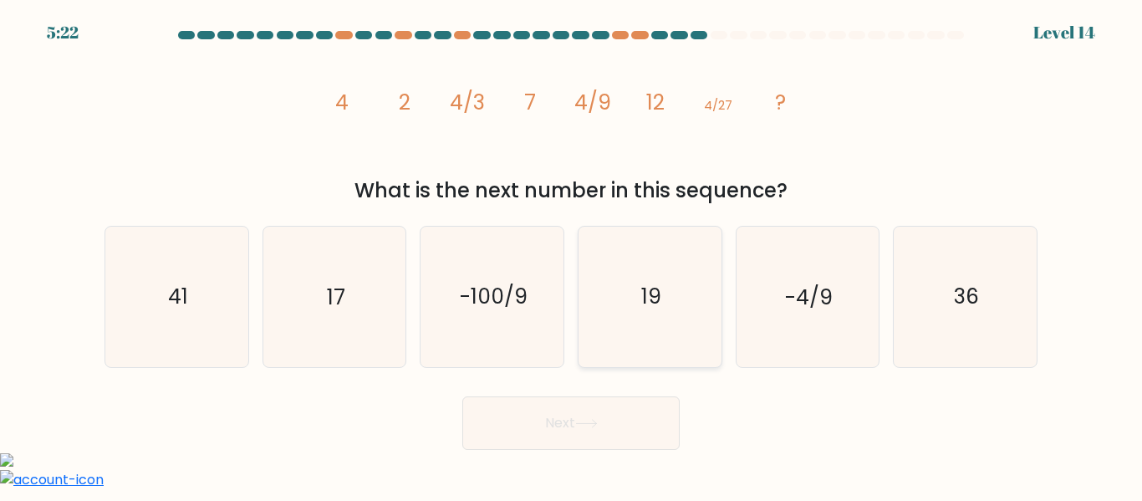
click at [572, 255] on input "d. 19" at bounding box center [571, 253] width 1 height 4
radio input "true"
click at [533, 431] on button "Next" at bounding box center [570, 423] width 217 height 54
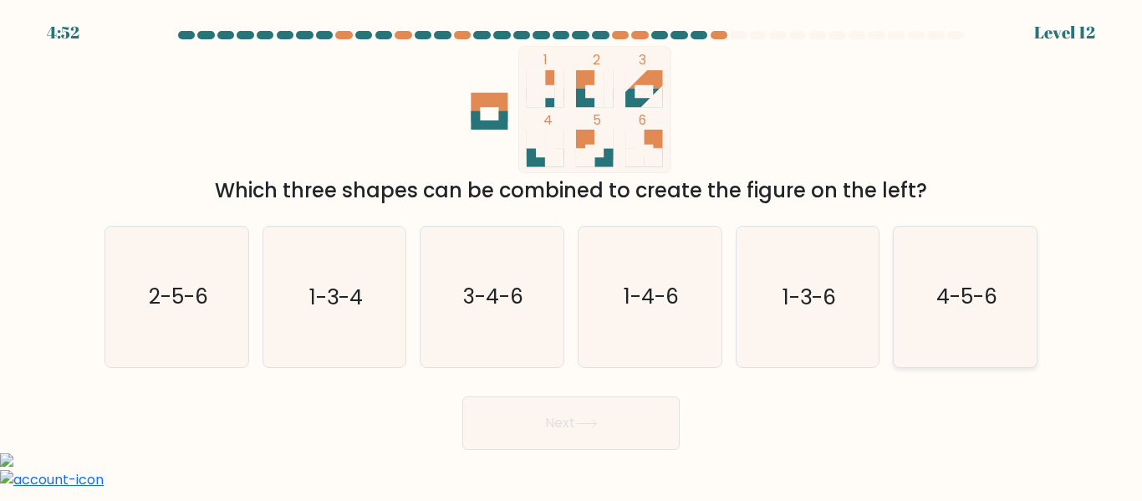
click at [981, 345] on icon "4-5-6" at bounding box center [966, 297] width 140 height 140
click at [572, 255] on input "f. 4-5-6" at bounding box center [571, 253] width 1 height 4
radio input "true"
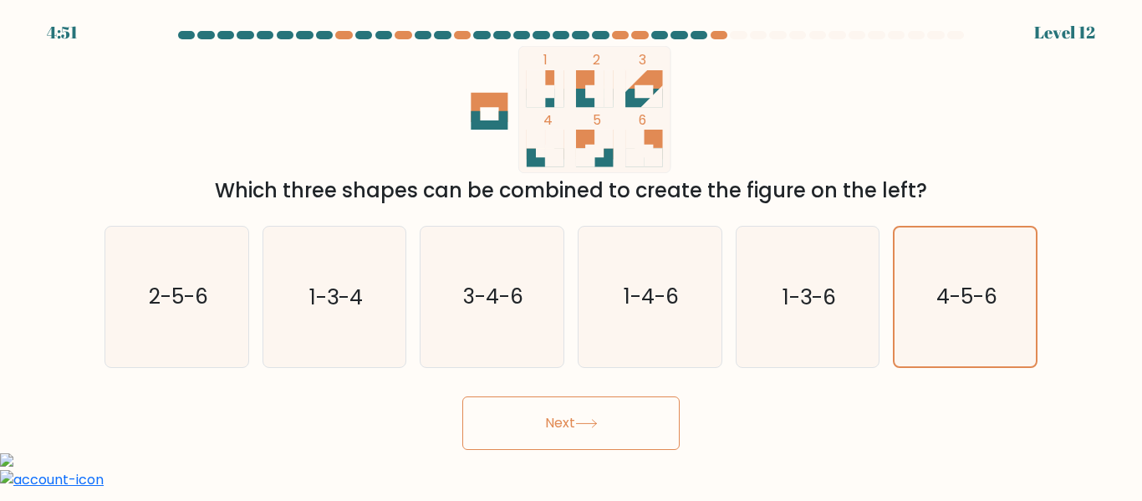
click at [614, 417] on button "Next" at bounding box center [570, 423] width 217 height 54
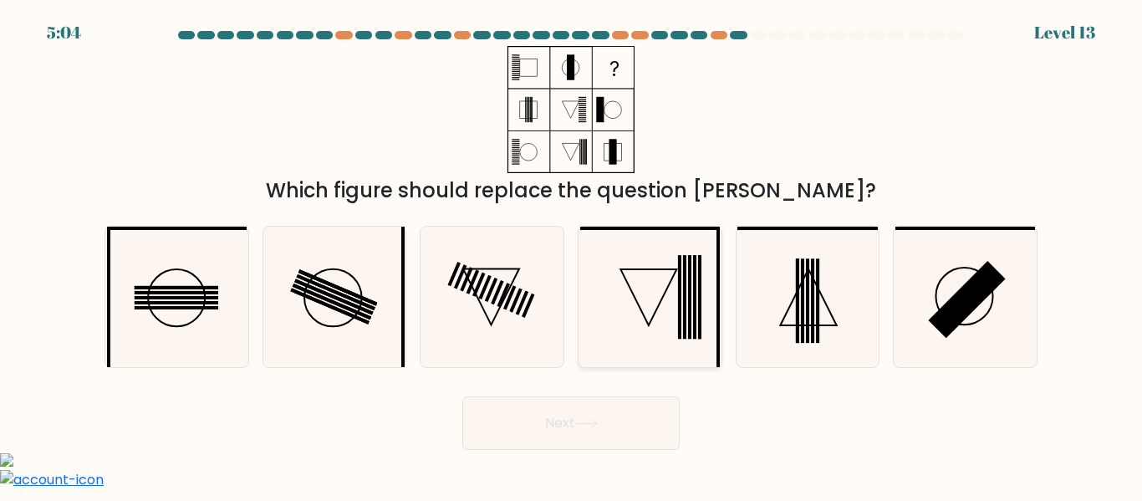
click at [671, 295] on icon at bounding box center [650, 297] width 140 height 140
click at [572, 255] on input "d." at bounding box center [571, 253] width 1 height 4
radio input "true"
click at [540, 426] on button "Next" at bounding box center [570, 423] width 217 height 54
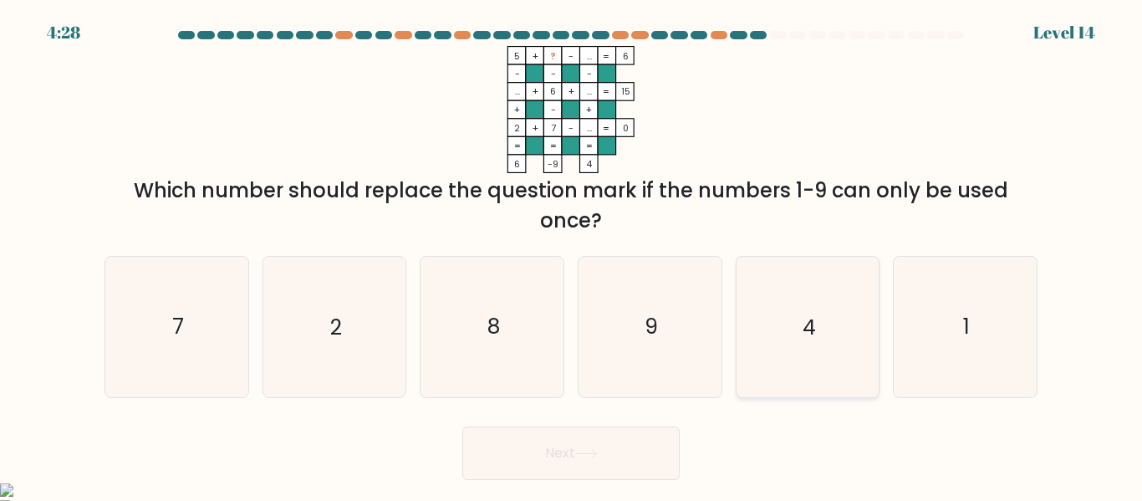
click at [800, 270] on icon "4" at bounding box center [808, 327] width 140 height 140
click at [572, 255] on input "e. 4" at bounding box center [571, 253] width 1 height 4
radio input "true"
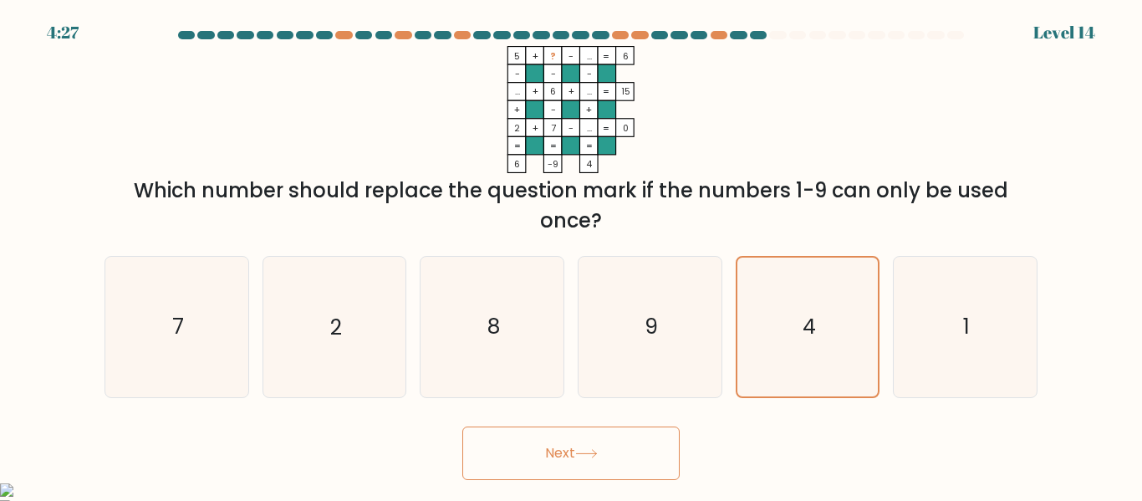
click at [563, 469] on button "Next" at bounding box center [570, 453] width 217 height 54
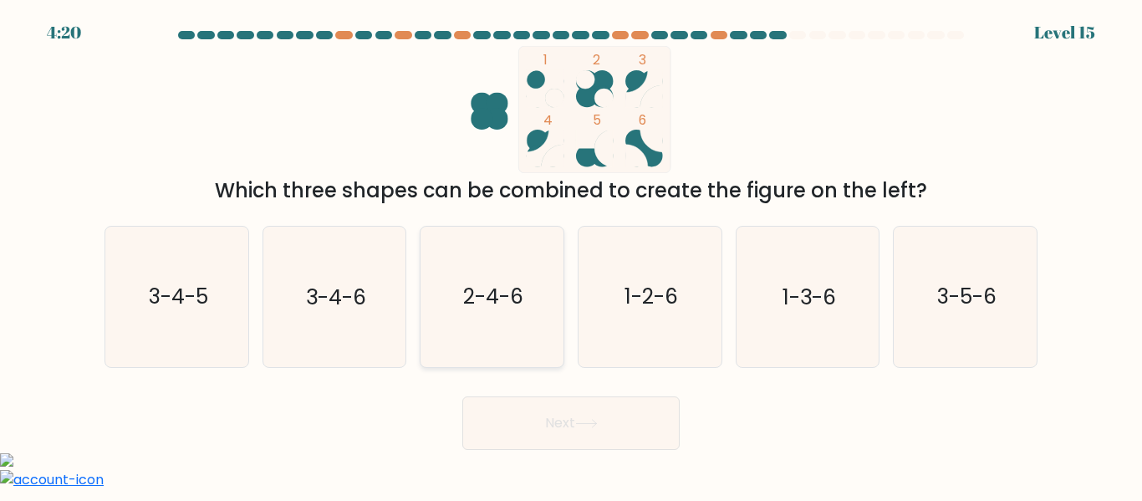
click at [502, 309] on text "2-4-6" at bounding box center [493, 297] width 60 height 29
click at [571, 255] on input "c. 2-4-6" at bounding box center [571, 253] width 1 height 4
radio input "true"
click at [578, 398] on button "Next" at bounding box center [570, 423] width 217 height 54
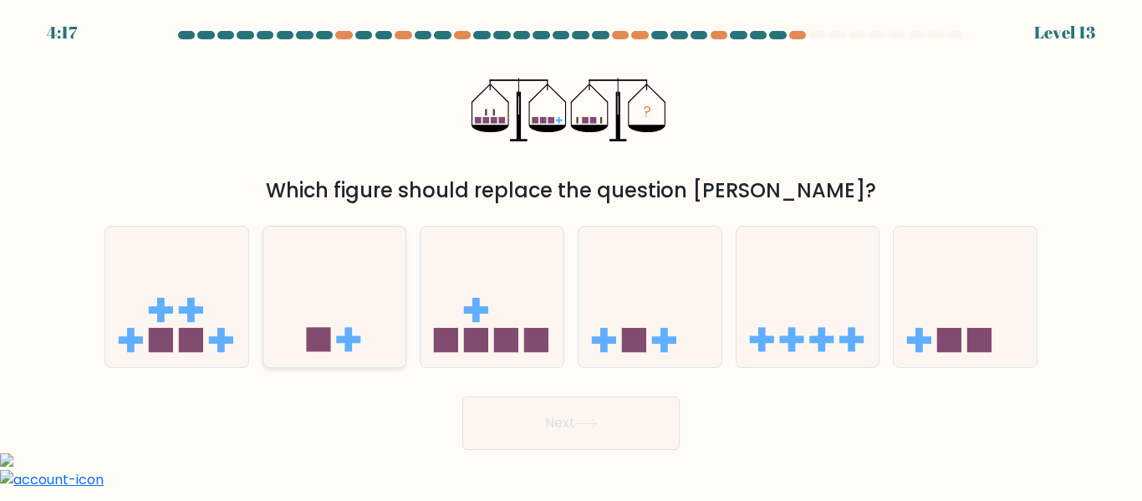
click at [341, 283] on icon at bounding box center [334, 296] width 143 height 118
click at [571, 255] on input "b." at bounding box center [571, 253] width 1 height 4
radio input "true"
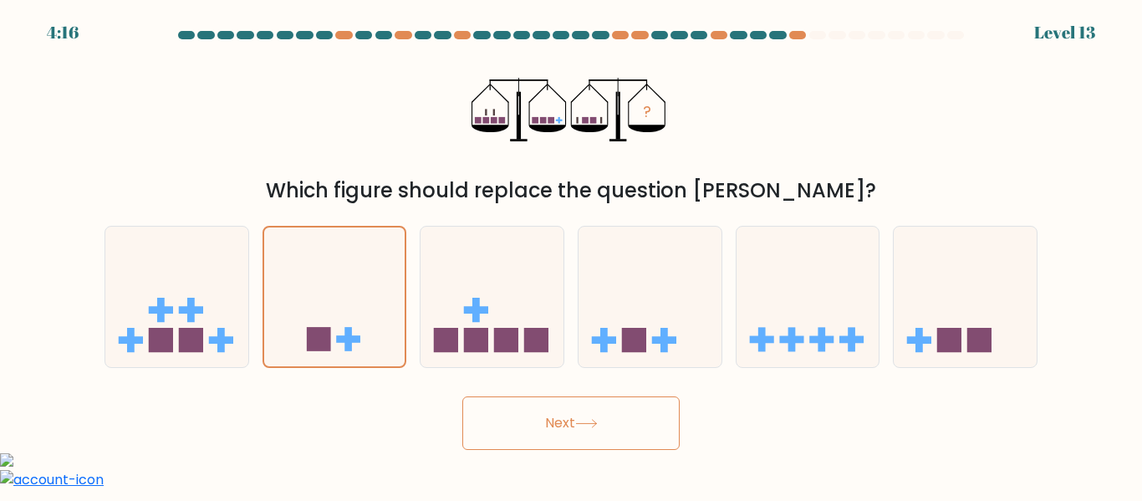
click at [604, 416] on button "Next" at bounding box center [570, 423] width 217 height 54
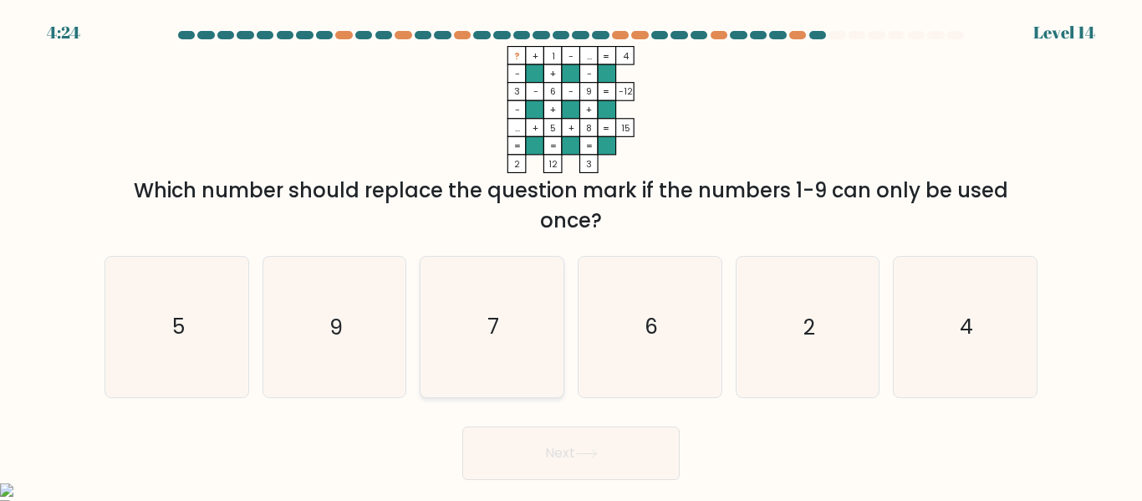
click at [523, 345] on icon "7" at bounding box center [492, 327] width 140 height 140
click at [571, 255] on input "c. 7" at bounding box center [571, 253] width 1 height 4
radio input "true"
click at [580, 456] on icon at bounding box center [586, 453] width 23 height 9
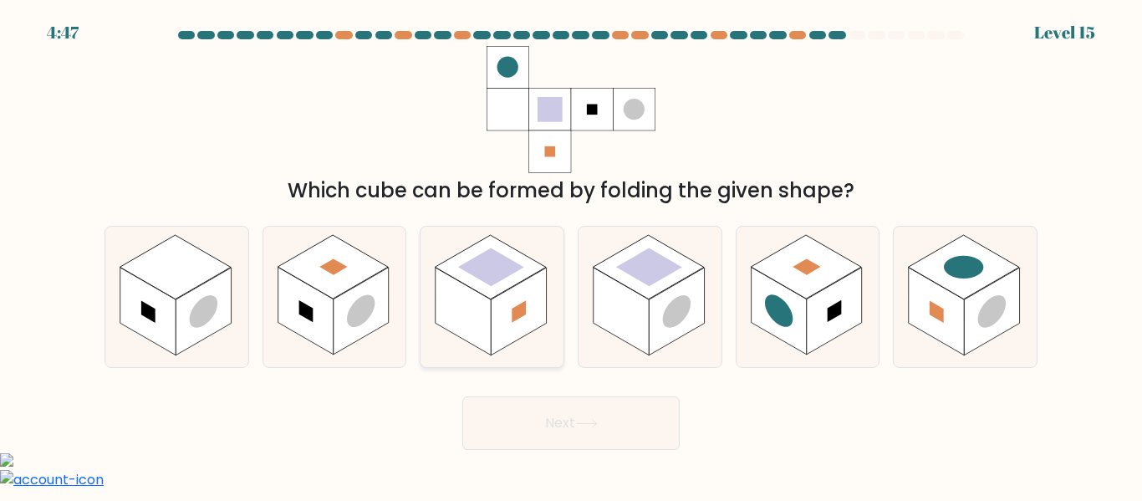
click at [503, 304] on rect at bounding box center [518, 312] width 55 height 88
click at [571, 255] on input "c." at bounding box center [571, 253] width 1 height 4
radio input "true"
click at [571, 416] on button "Next" at bounding box center [570, 423] width 217 height 54
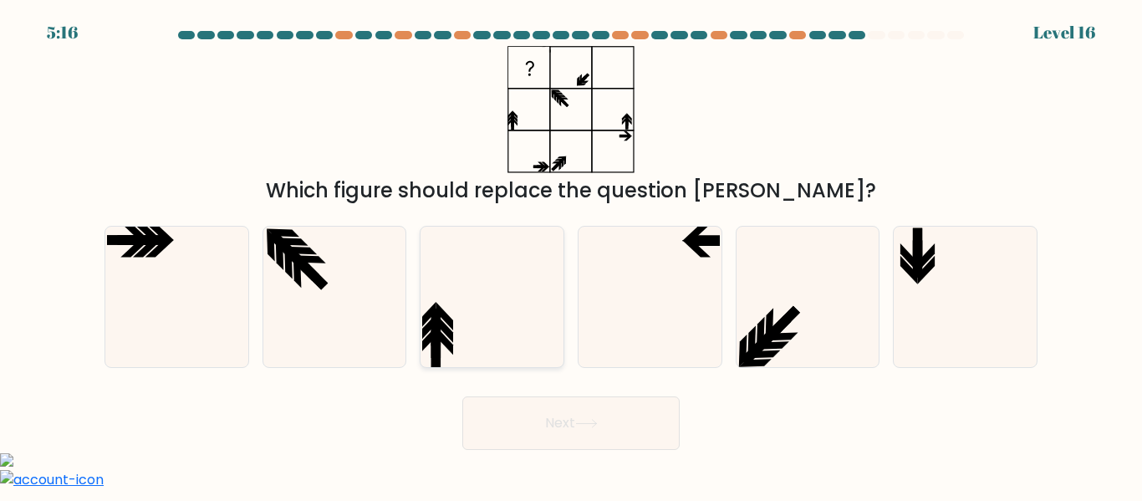
click at [513, 315] on icon at bounding box center [492, 297] width 140 height 140
click at [571, 255] on input "c." at bounding box center [571, 253] width 1 height 4
radio input "true"
click at [580, 432] on button "Next" at bounding box center [570, 423] width 217 height 54
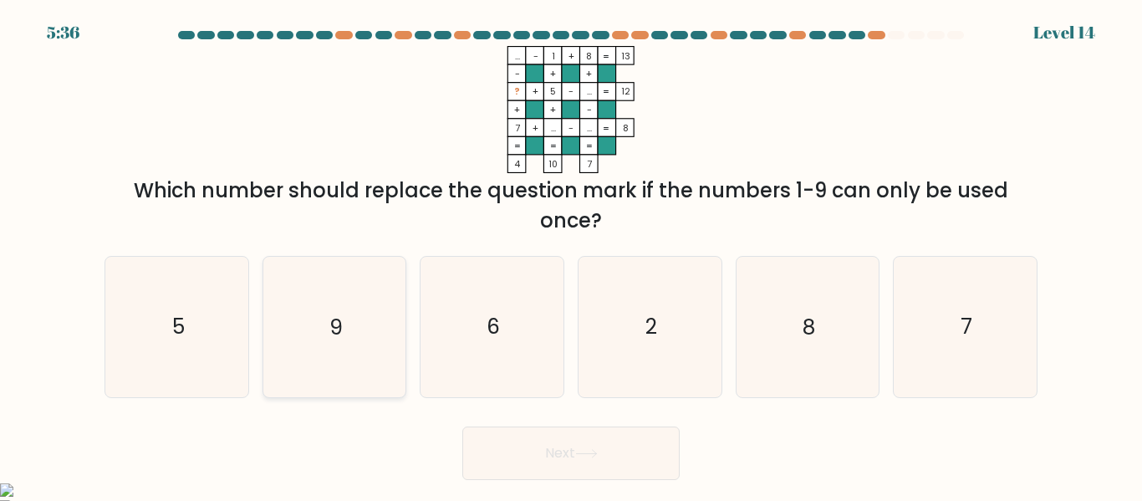
click at [342, 321] on text "9" at bounding box center [335, 327] width 13 height 29
click at [571, 255] on input "b. 9" at bounding box center [571, 253] width 1 height 4
radio input "true"
click at [532, 436] on button "Next" at bounding box center [570, 453] width 217 height 54
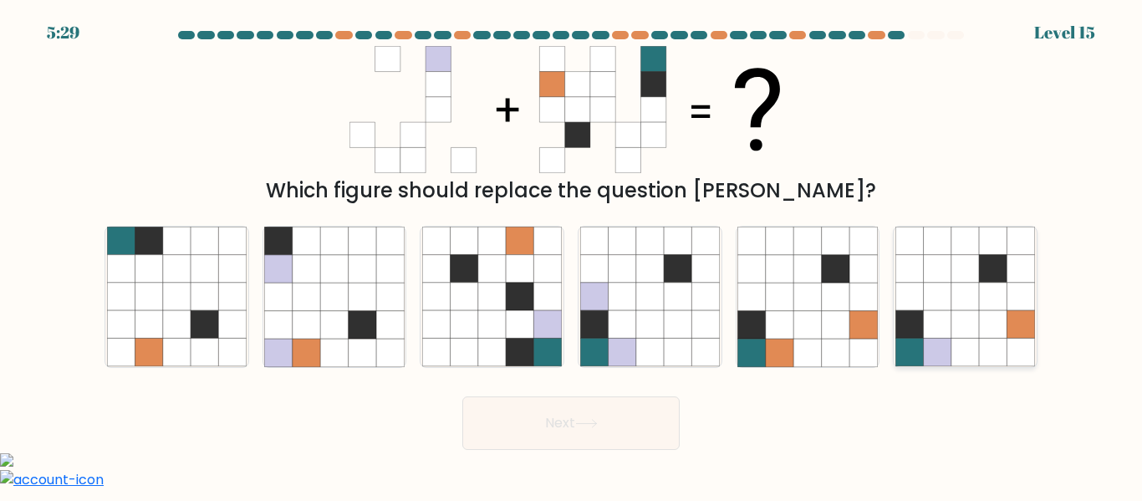
click at [996, 300] on icon at bounding box center [993, 297] width 28 height 28
click at [572, 255] on input "f." at bounding box center [571, 253] width 1 height 4
radio input "true"
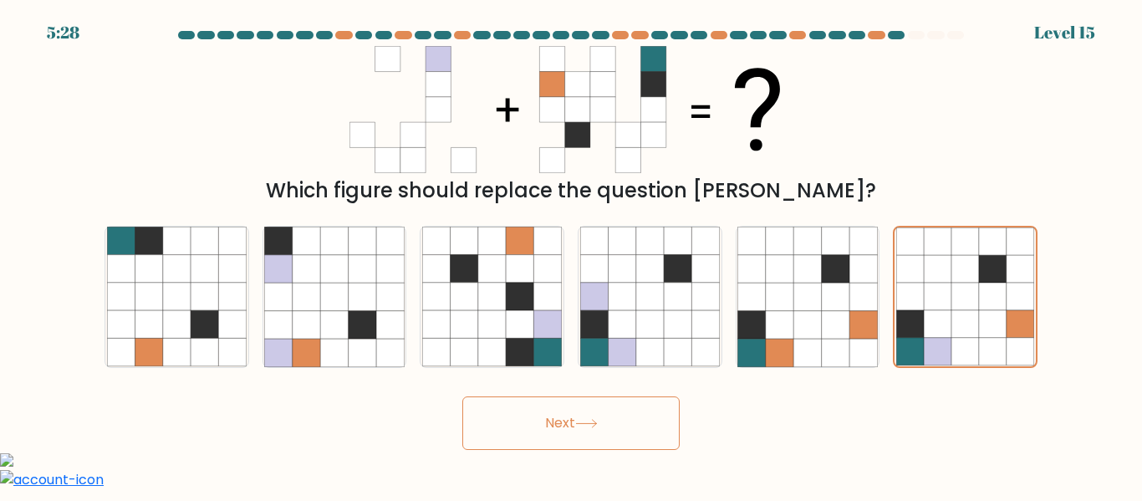
click at [609, 428] on button "Next" at bounding box center [570, 423] width 217 height 54
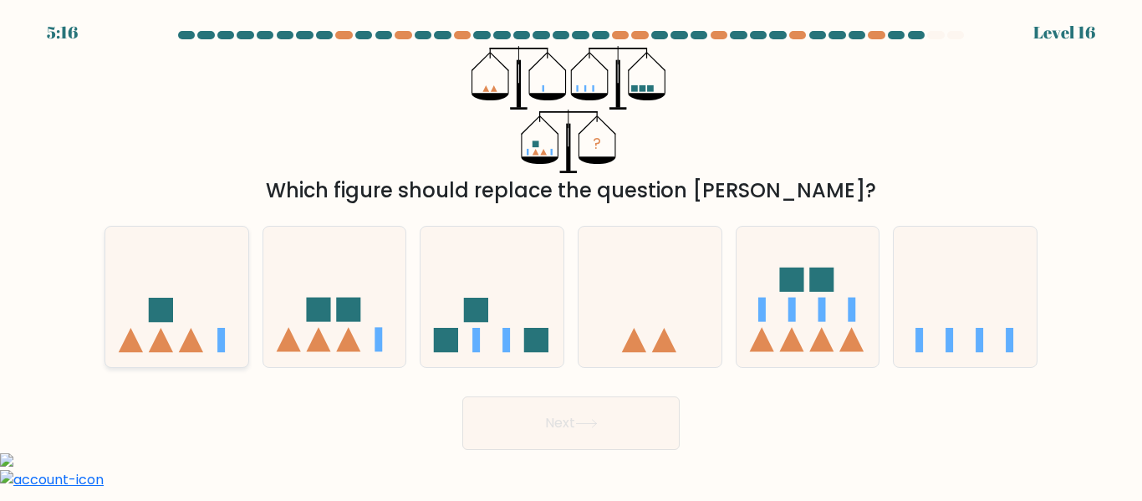
click at [132, 294] on icon at bounding box center [176, 296] width 143 height 118
click at [571, 255] on input "a." at bounding box center [571, 253] width 1 height 4
radio input "true"
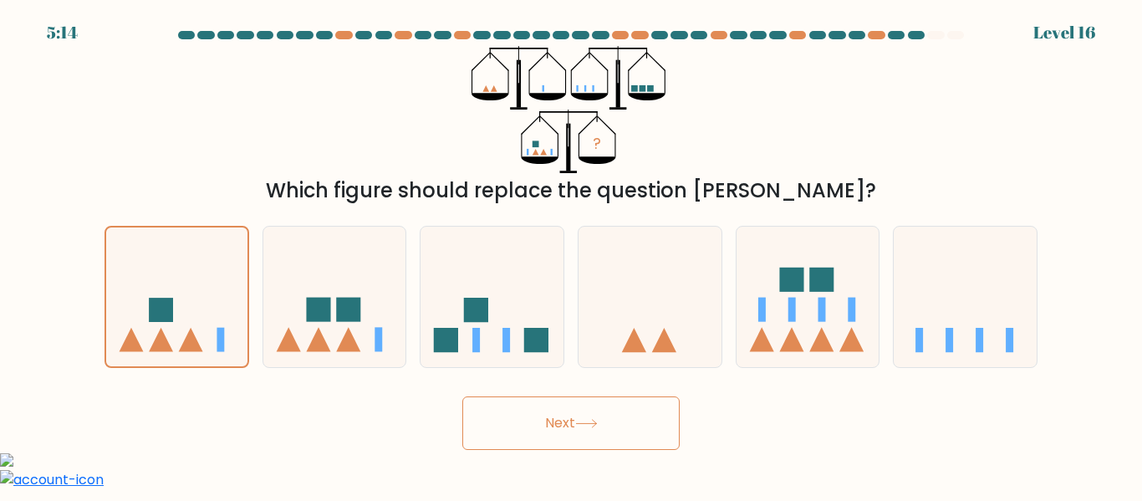
click at [554, 421] on button "Next" at bounding box center [570, 423] width 217 height 54
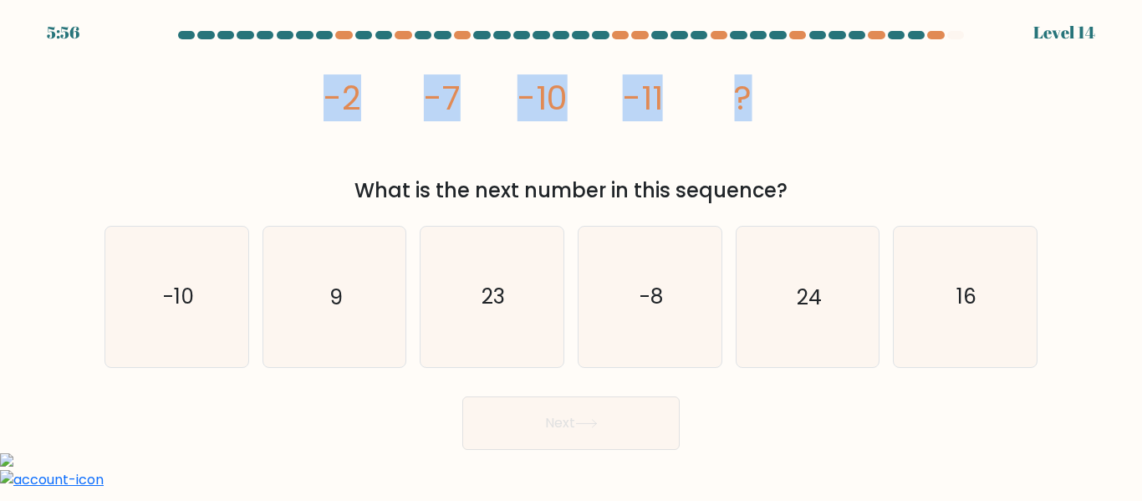
drag, startPoint x: 317, startPoint y: 89, endPoint x: 772, endPoint y: 99, distance: 455.0
click at [772, 99] on div "image/svg+xml -2 -7 -10 -11 ? What is the next number in this sequence?" at bounding box center [570, 126] width 953 height 160
copy g "-2 -7 -10 -11 ?"
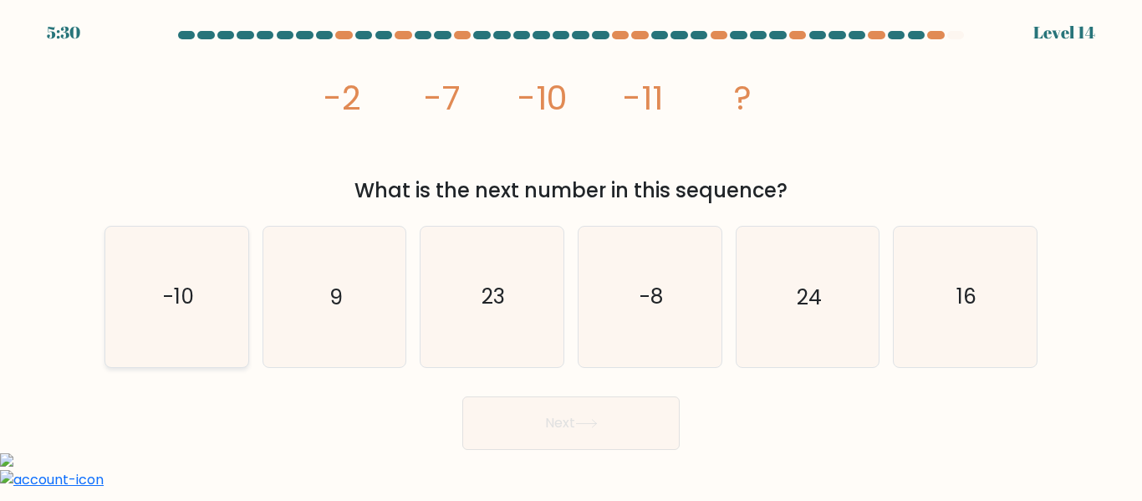
click at [227, 290] on icon "-10" at bounding box center [177, 297] width 140 height 140
click at [571, 255] on input "a. -10" at bounding box center [571, 253] width 1 height 4
radio input "true"
click at [573, 433] on button "Next" at bounding box center [570, 423] width 217 height 54
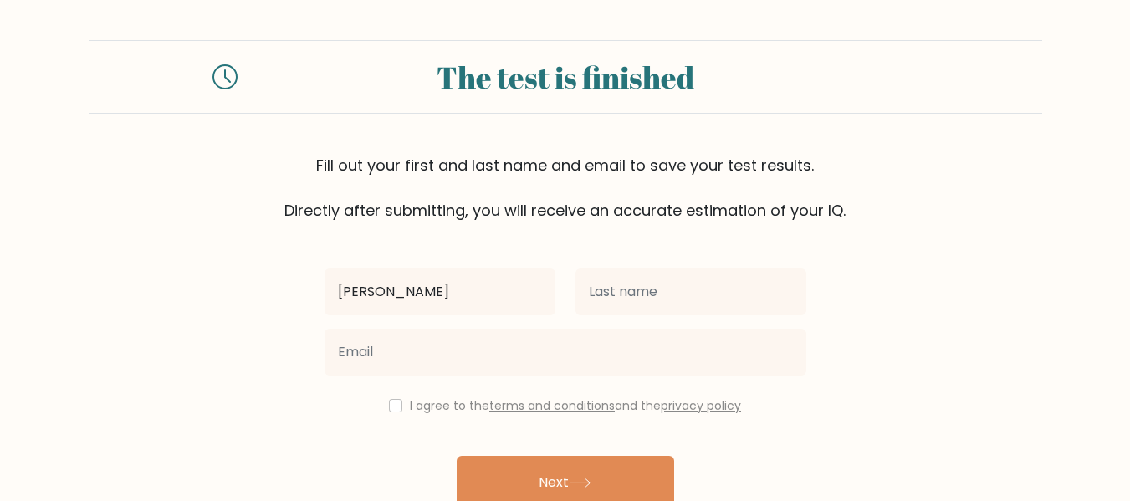
type input "[PERSON_NAME]"
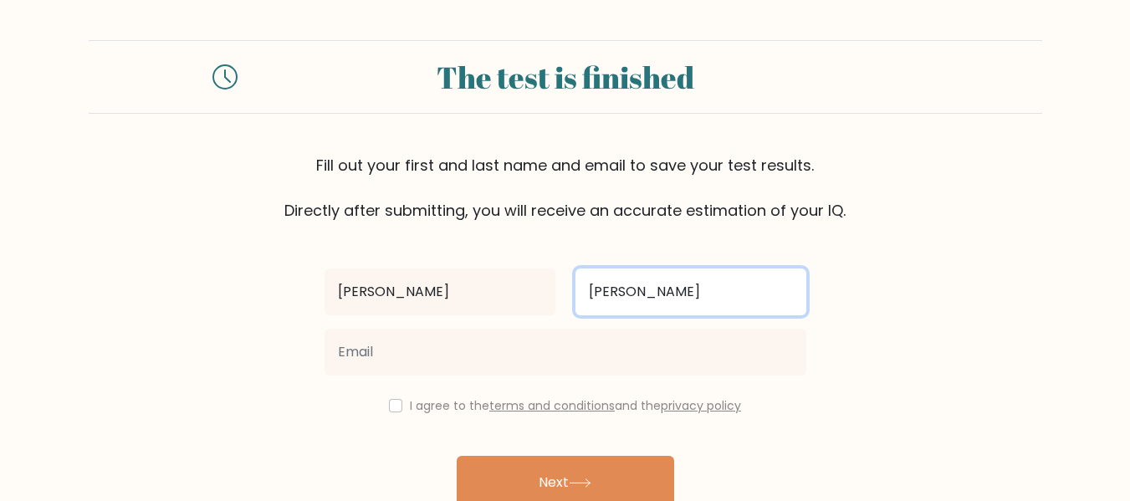
type input "[PERSON_NAME]"
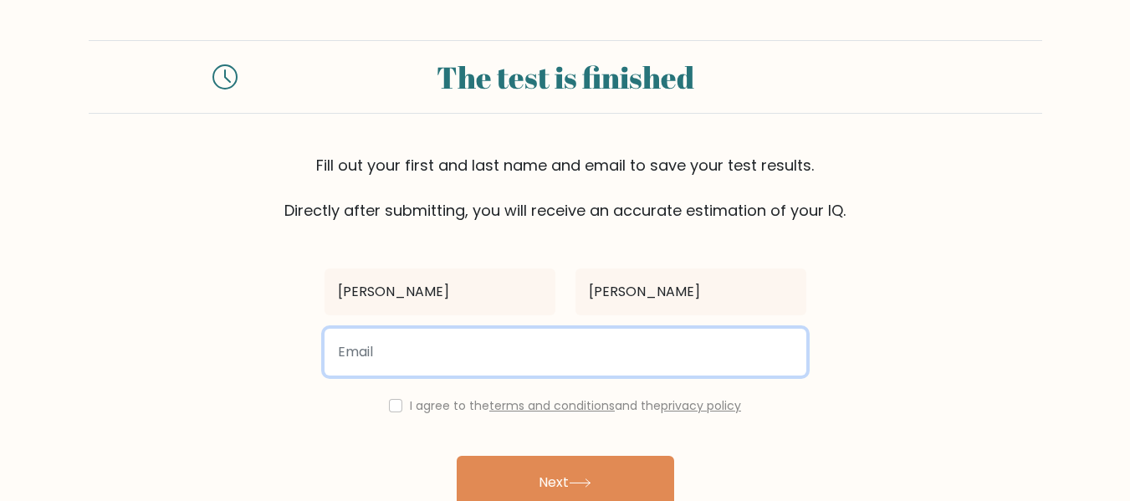
click at [451, 350] on input "email" at bounding box center [565, 352] width 482 height 47
type input "[EMAIL_ADDRESS][DOMAIN_NAME]"
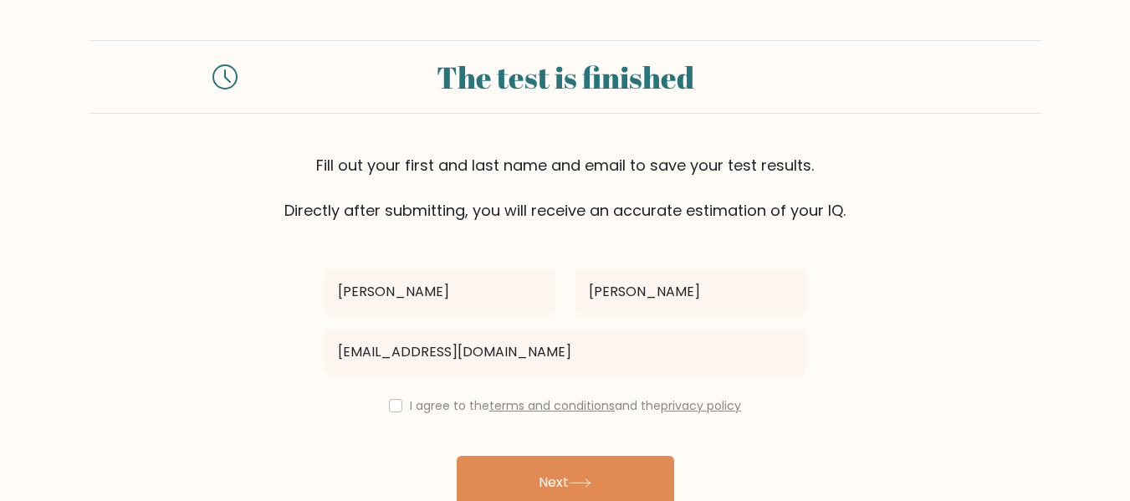
click at [401, 401] on div "I agree to the terms and conditions and the privacy policy" at bounding box center [565, 406] width 502 height 20
click at [398, 403] on div "I agree to the terms and conditions and the privacy policy" at bounding box center [565, 406] width 502 height 20
click at [392, 405] on input "checkbox" at bounding box center [395, 405] width 13 height 13
checkbox input "true"
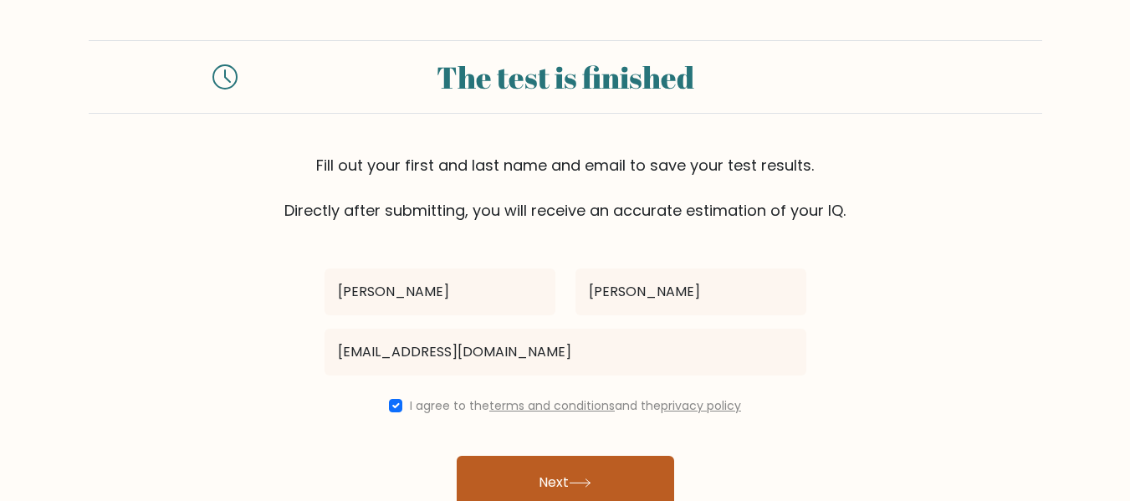
click at [512, 484] on button "Next" at bounding box center [565, 483] width 217 height 54
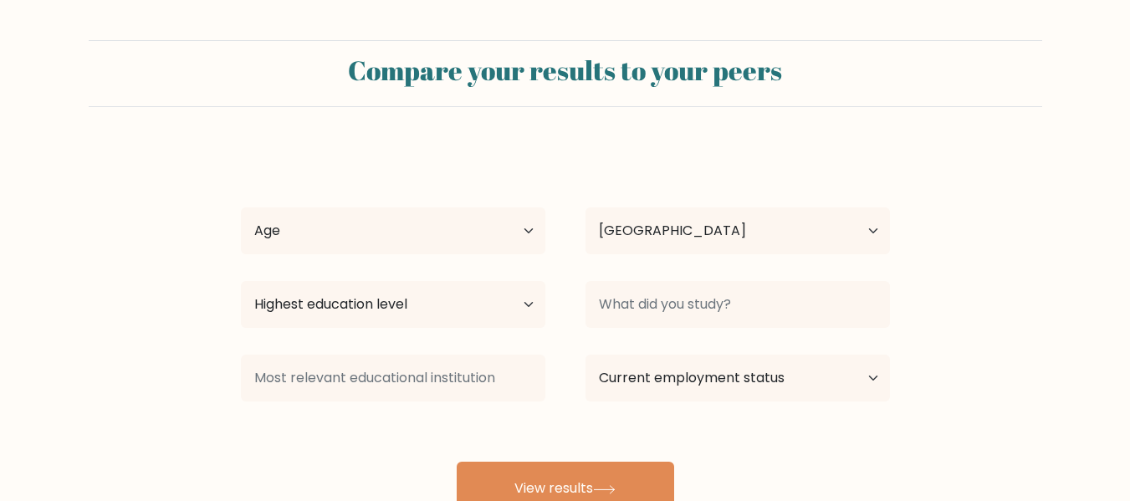
select select "PH"
click at [416, 234] on select "Age Under 18 years old 18-24 years old 25-34 years old 35-44 years old 45-54 ye…" at bounding box center [393, 230] width 304 height 47
select select "25_34"
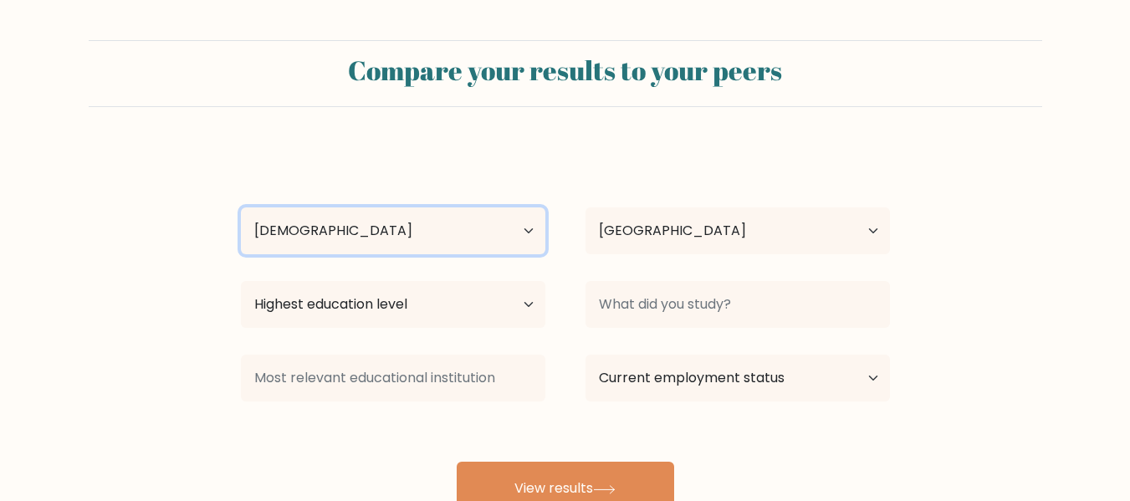
click at [241, 207] on select "Age Under 18 years old 18-24 years old 25-34 years old 35-44 years old 45-54 ye…" at bounding box center [393, 230] width 304 height 47
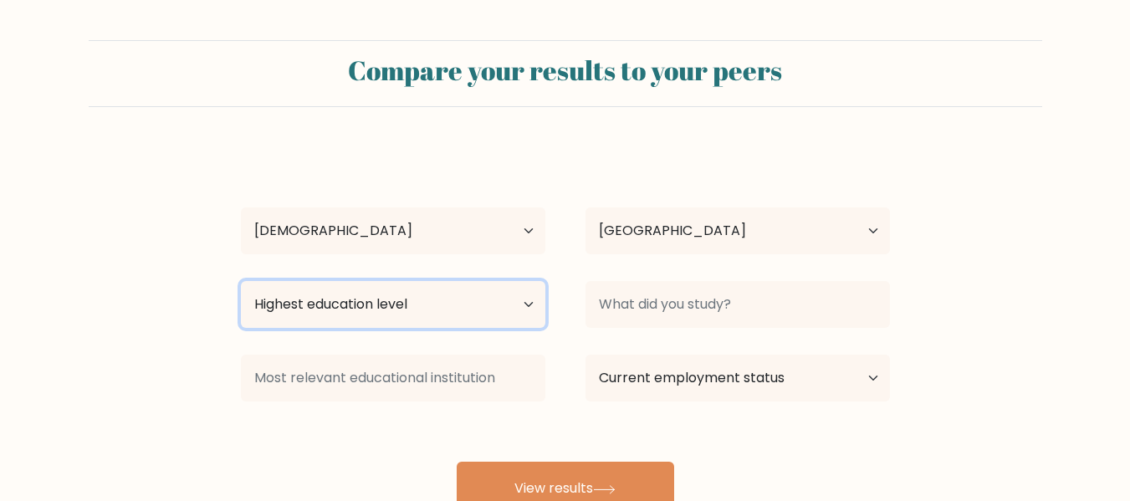
click at [465, 310] on select "Highest education level No schooling Primary Lower Secondary Upper Secondary Oc…" at bounding box center [393, 304] width 304 height 47
select select "bachelors_degree"
click at [241, 281] on select "Highest education level No schooling Primary Lower Secondary Upper Secondary Oc…" at bounding box center [393, 304] width 304 height 47
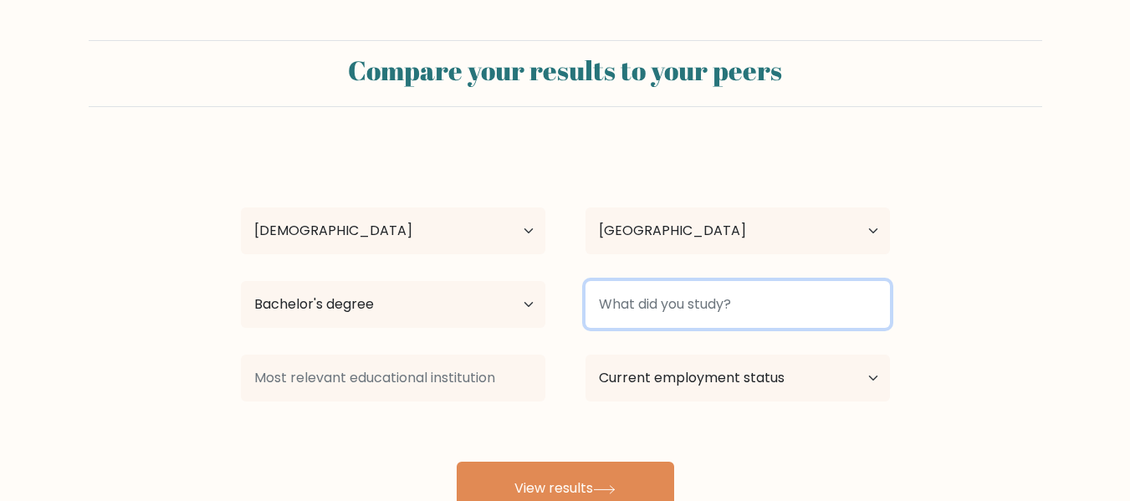
click at [607, 301] on input at bounding box center [737, 304] width 304 height 47
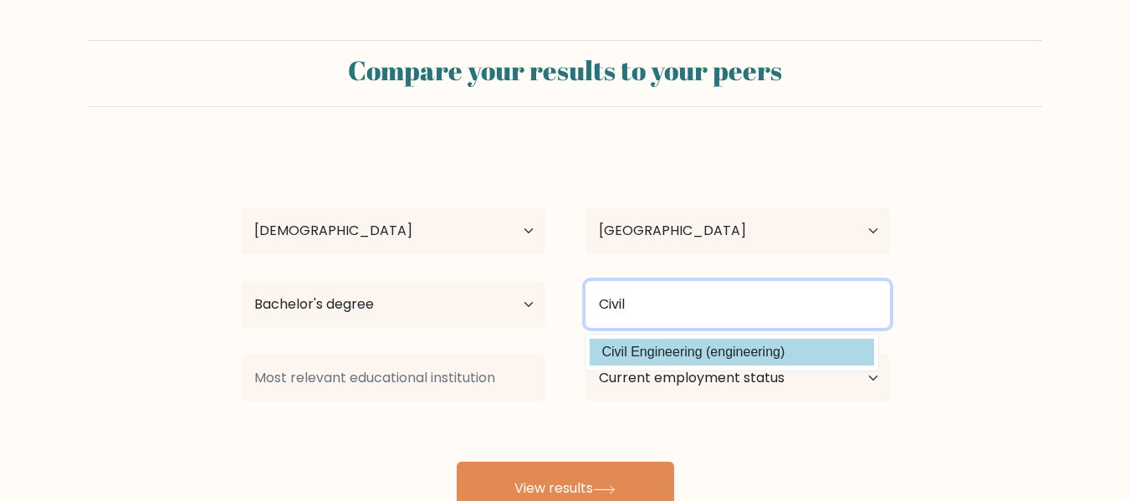
type input "Civil"
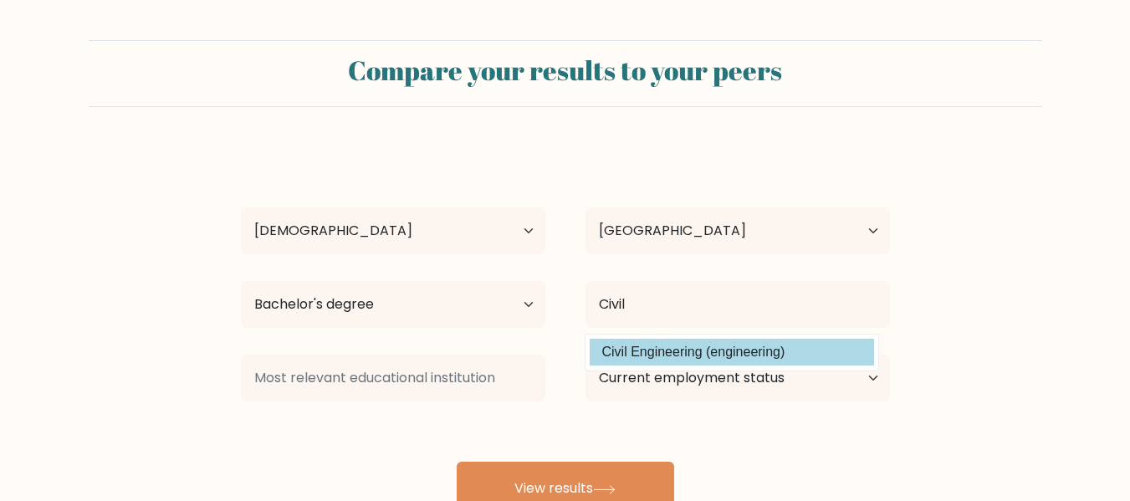
click at [646, 343] on div "Shairene Ann Julian Age Under 18 years old 18-24 years old 25-34 years old 35-4…" at bounding box center [565, 331] width 669 height 368
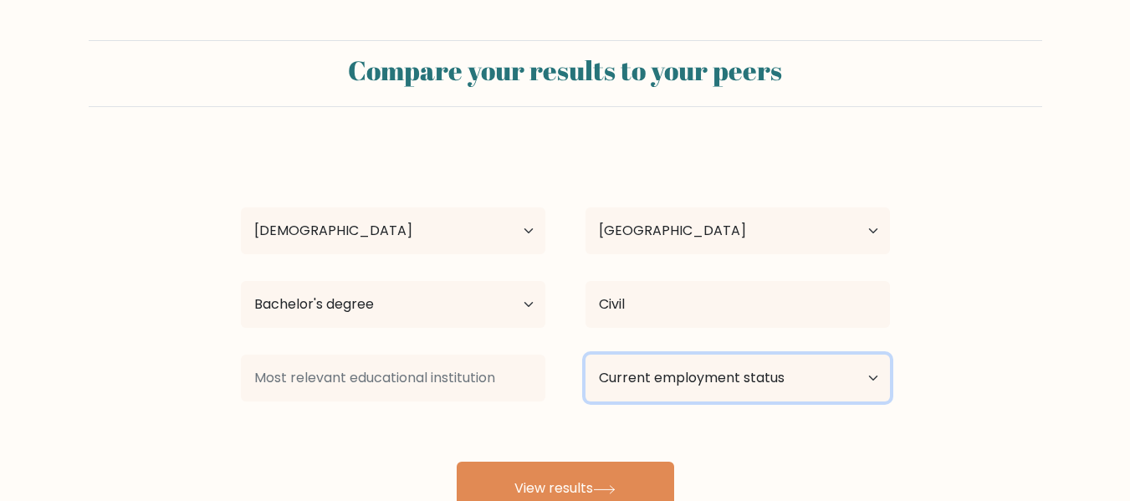
click at [627, 378] on select "Current employment status Employed Student Retired Other / prefer not to answer" at bounding box center [737, 378] width 304 height 47
click at [585, 355] on select "Current employment status Employed Student Retired Other / prefer not to answer" at bounding box center [737, 378] width 304 height 47
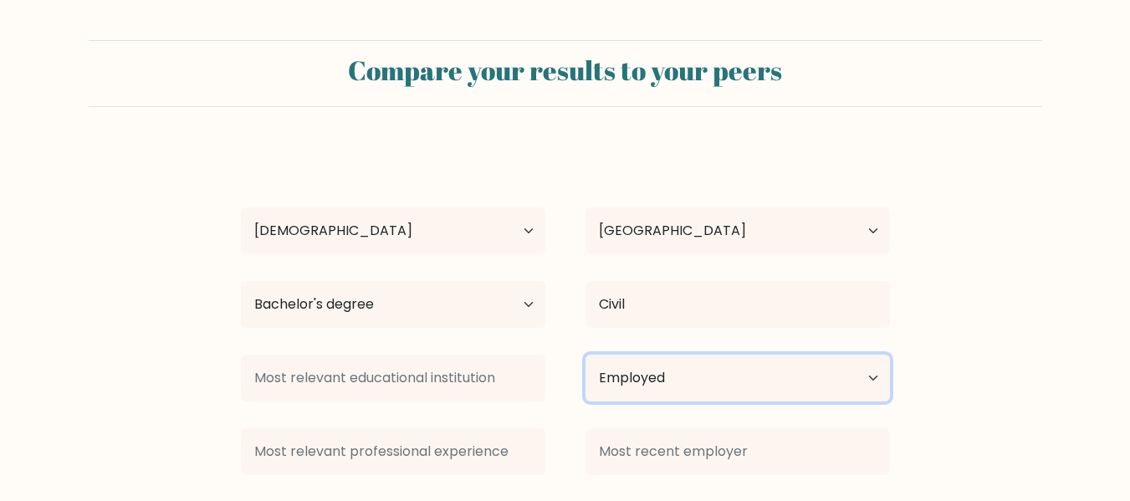
click at [768, 365] on select "Current employment status Employed Student Retired Other / prefer not to answer" at bounding box center [737, 378] width 304 height 47
select select "other"
click at [585, 355] on select "Current employment status Employed Student Retired Other / prefer not to answer" at bounding box center [737, 378] width 304 height 47
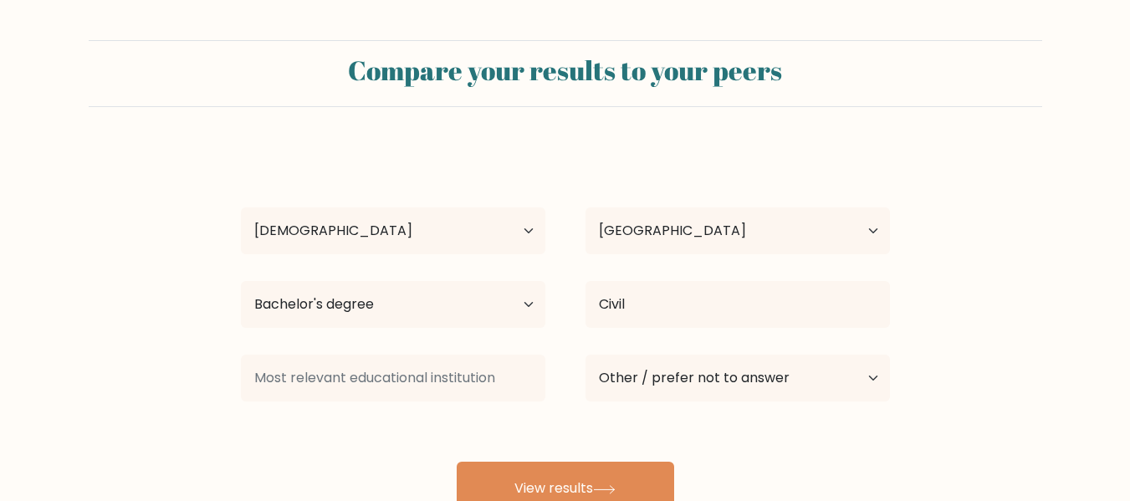
click at [167, 380] on form "Compare your results to your peers Shairene Ann Julian Age Under 18 years old 1…" at bounding box center [565, 277] width 1130 height 475
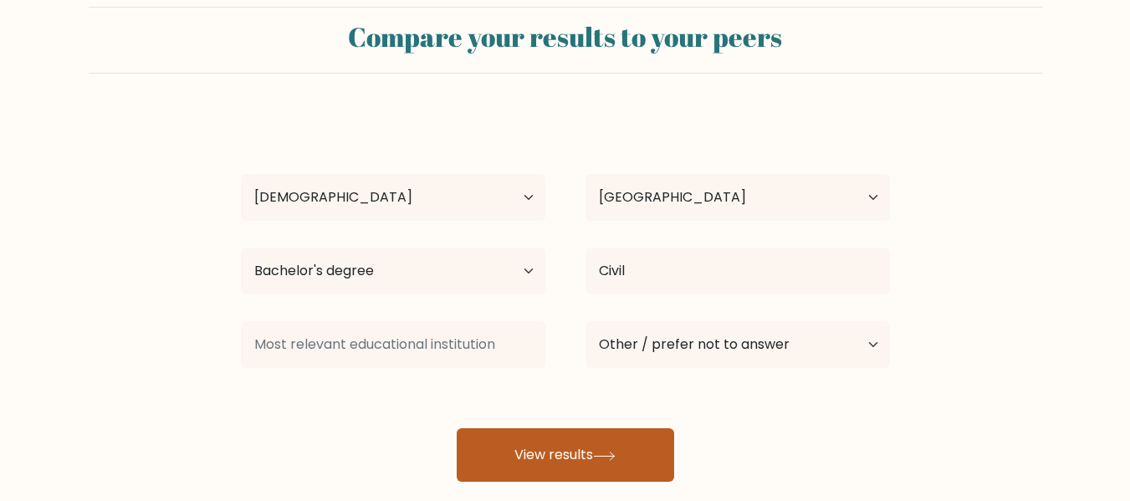
click at [465, 446] on button "View results" at bounding box center [565, 455] width 217 height 54
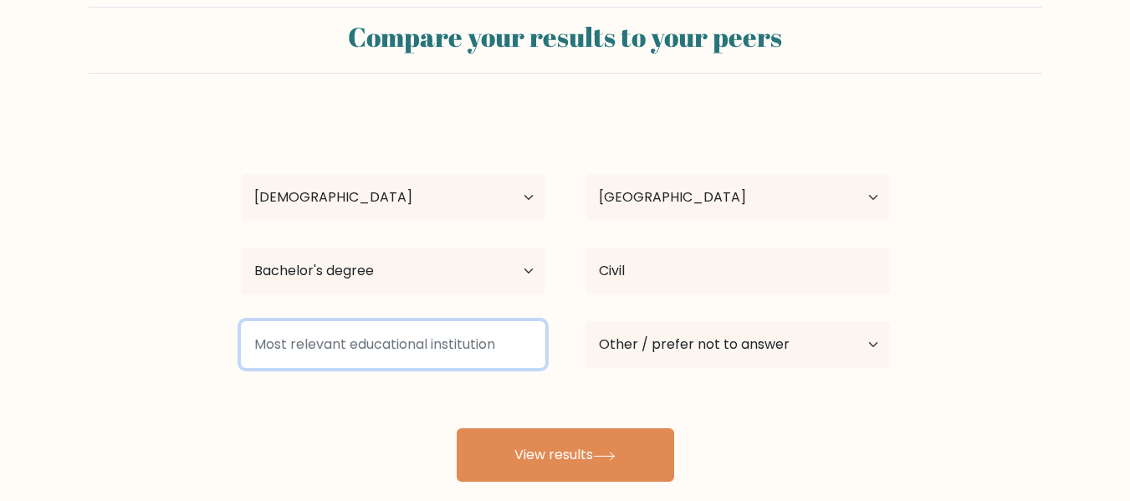
click at [272, 342] on input at bounding box center [393, 344] width 304 height 47
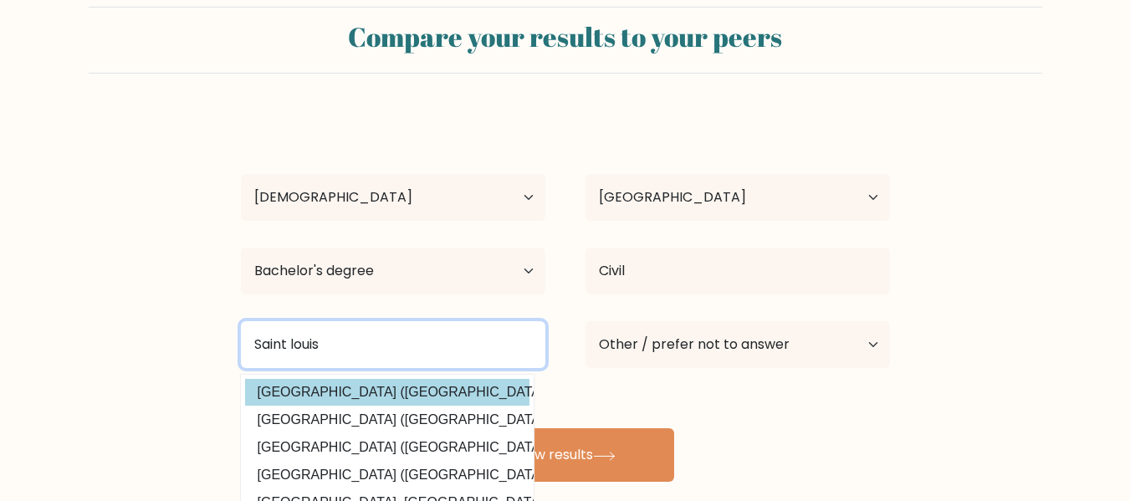
type input "Saint louis"
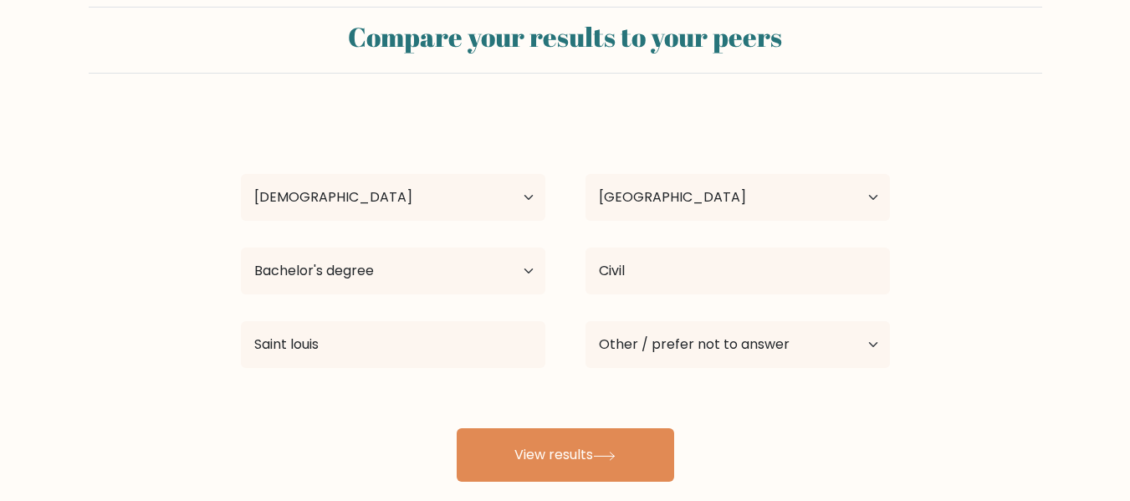
click at [445, 388] on div "Shairene Ann Julian Age Under 18 years old 18-24 years old 25-34 years old 35-4…" at bounding box center [565, 298] width 669 height 368
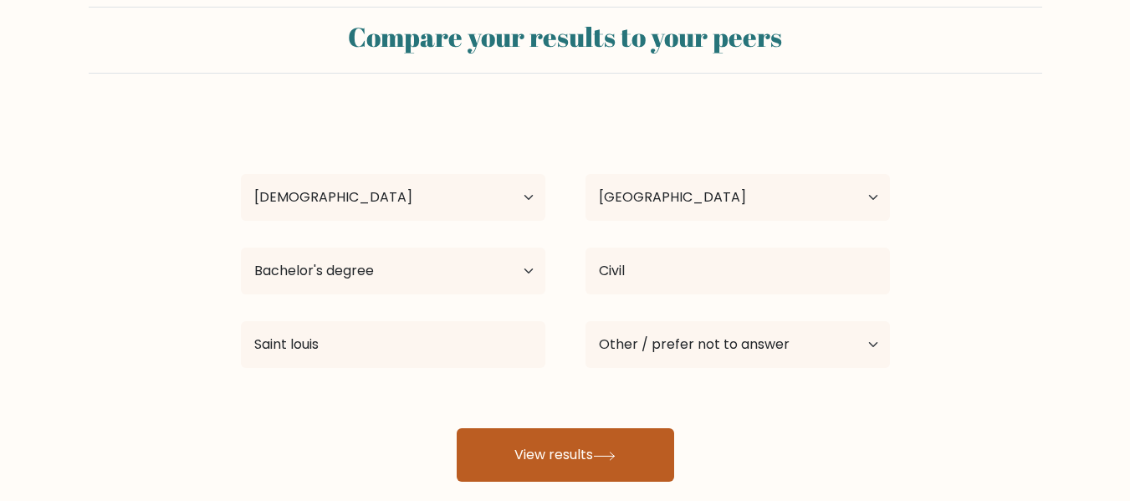
click at [580, 452] on button "View results" at bounding box center [565, 455] width 217 height 54
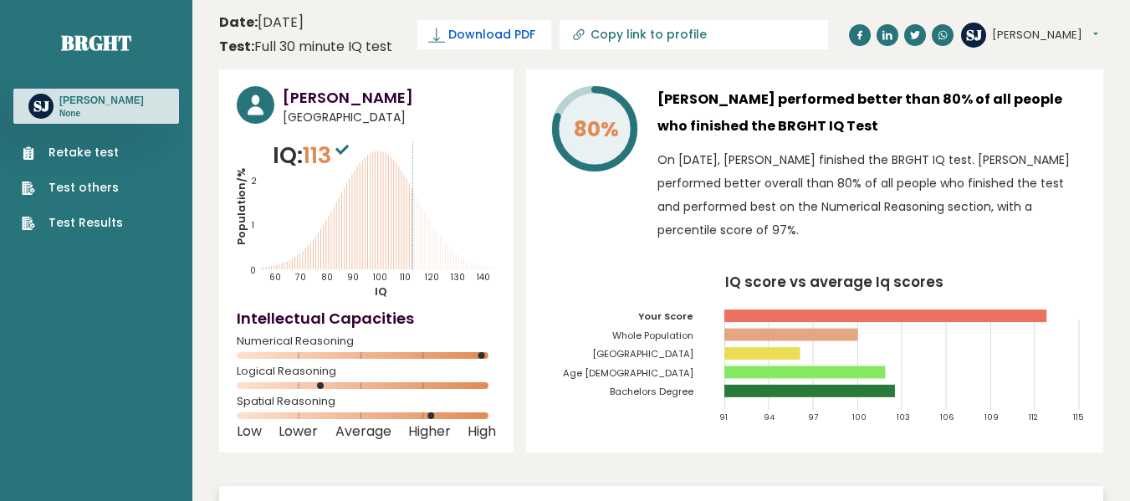
click at [459, 33] on span "Download PDF" at bounding box center [491, 35] width 87 height 18
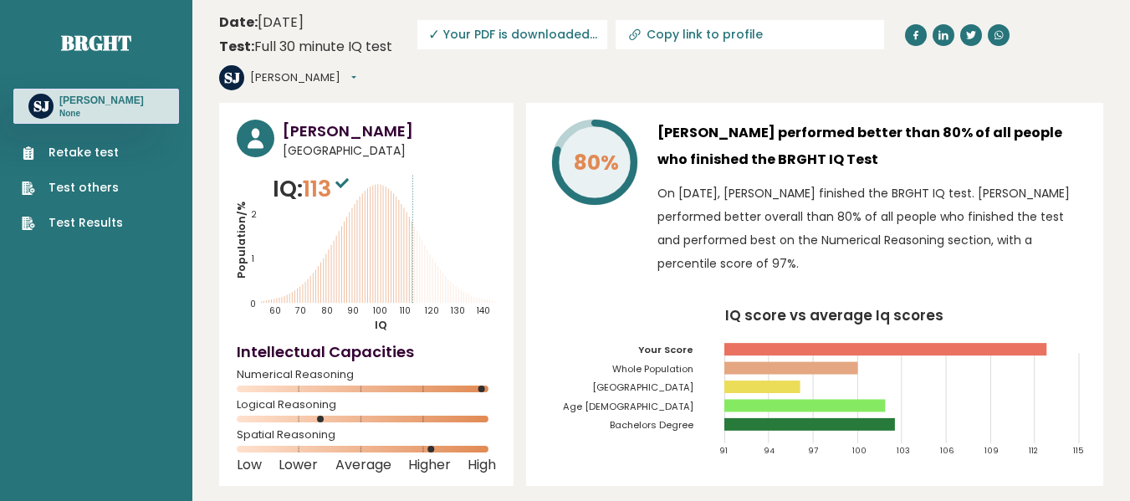
click at [528, 38] on span "✓ Your PDF is downloaded..." at bounding box center [512, 34] width 190 height 29
click at [454, 35] on span "✓ Your PDF is downloaded..." at bounding box center [512, 34] width 190 height 29
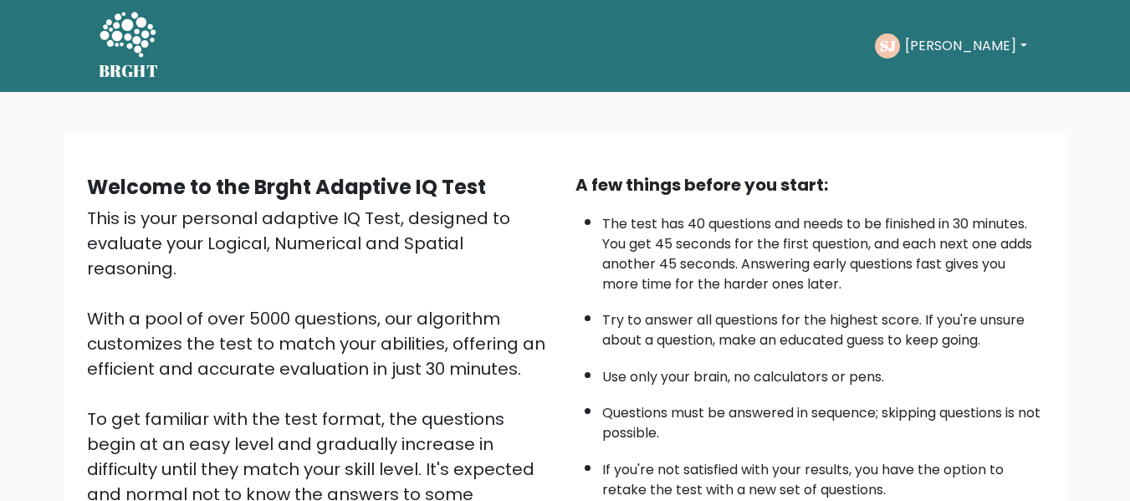
click at [945, 43] on button "Shairene Ann" at bounding box center [965, 46] width 131 height 22
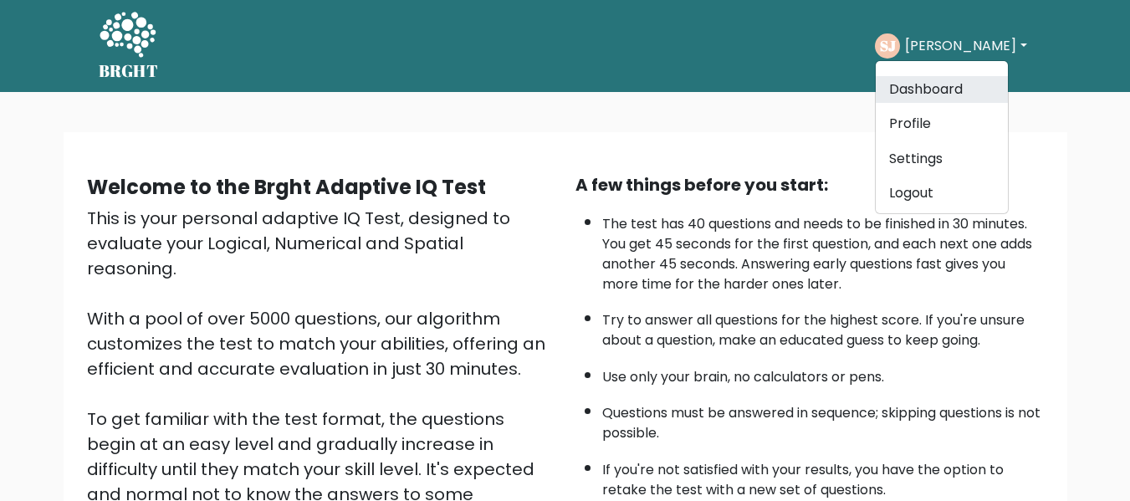
click at [931, 91] on link "Dashboard" at bounding box center [942, 89] width 132 height 27
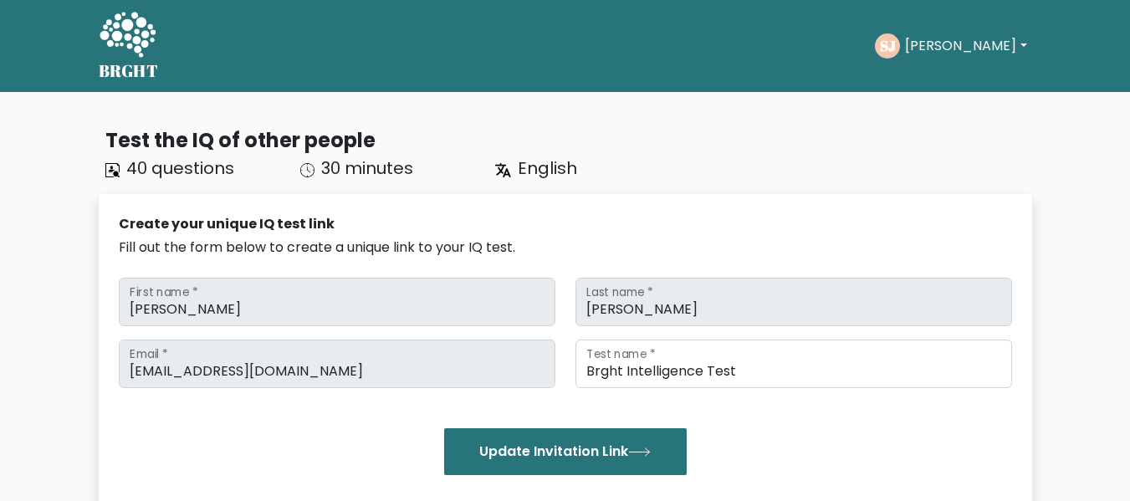
click at [790, 176] on div "Test the IQ of other people 40 questions 30 minutes English" at bounding box center [565, 152] width 933 height 55
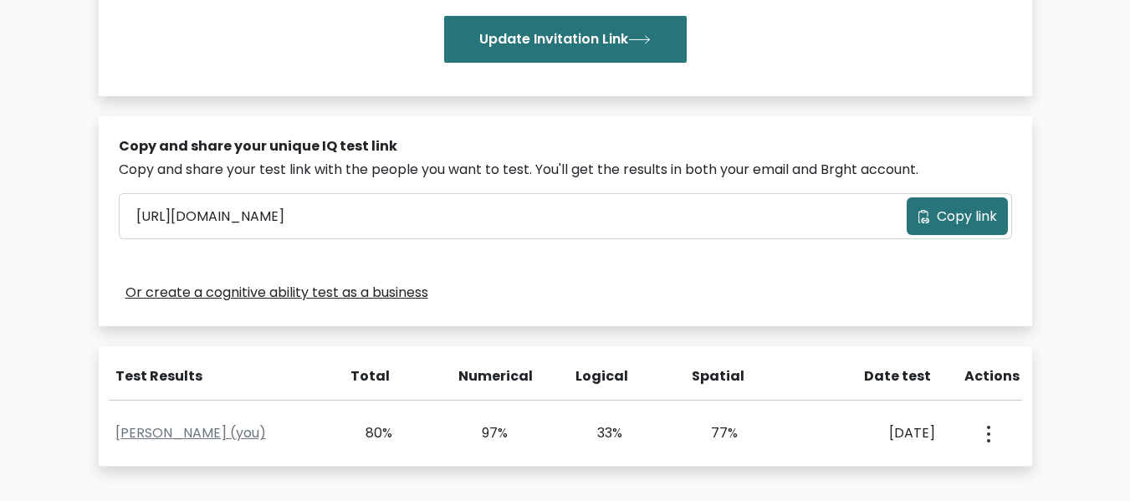
scroll to position [468, 0]
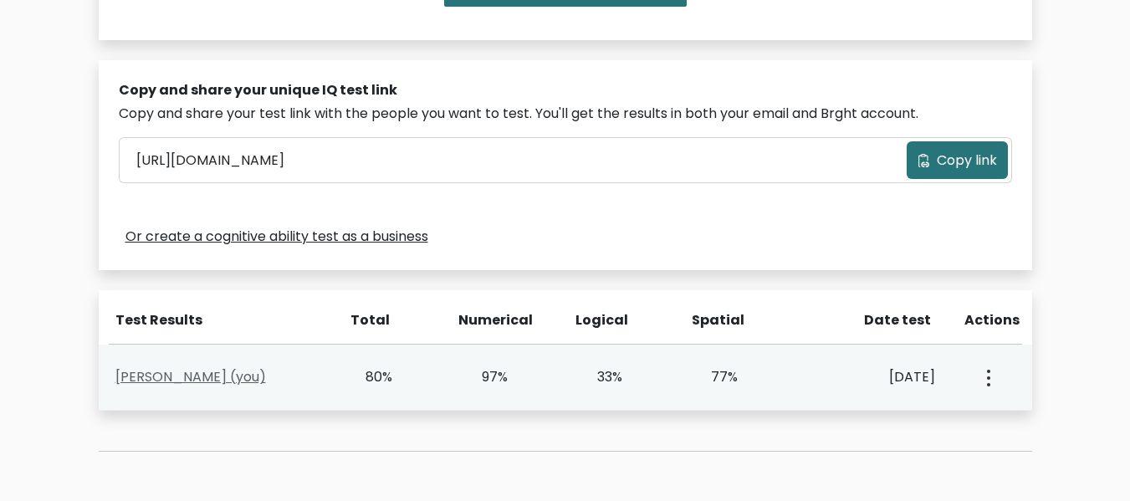
click at [199, 381] on link "Shairene Ann Julian (you)" at bounding box center [190, 376] width 151 height 19
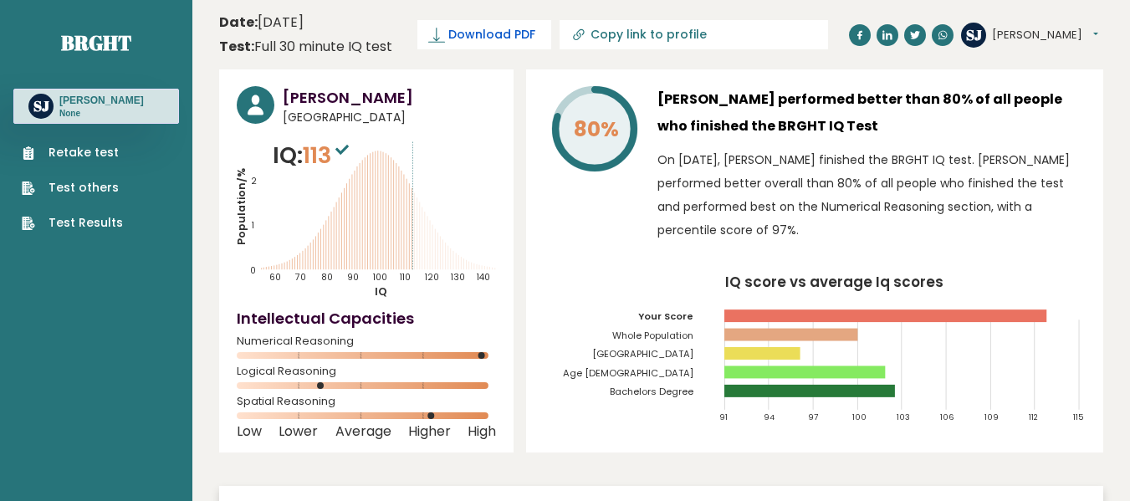
click at [463, 36] on span "Download PDF" at bounding box center [491, 35] width 87 height 18
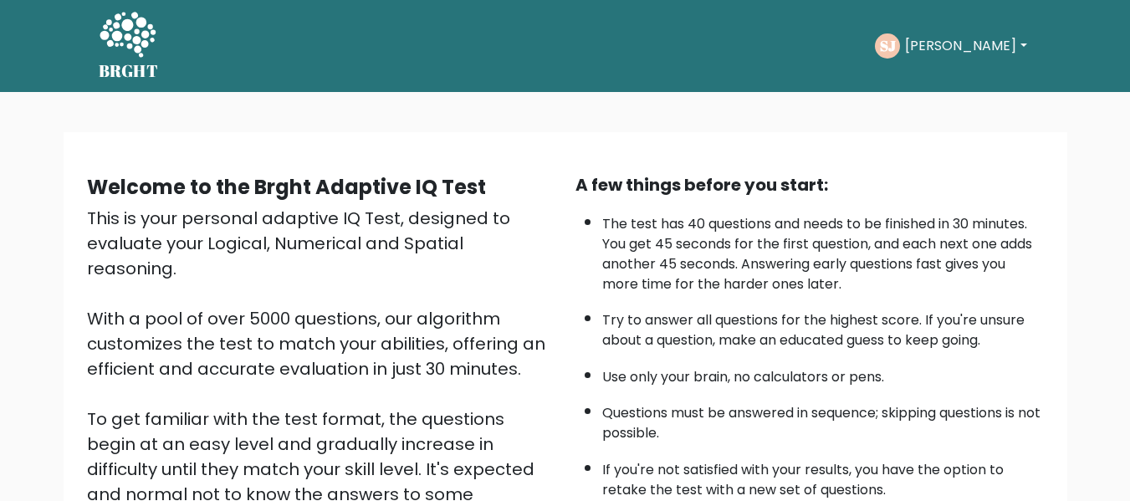
click at [497, 118] on div "Welcome to the Brght Adaptive IQ Test This is your personal adaptive IQ Test, d…" at bounding box center [565, 403] width 1130 height 622
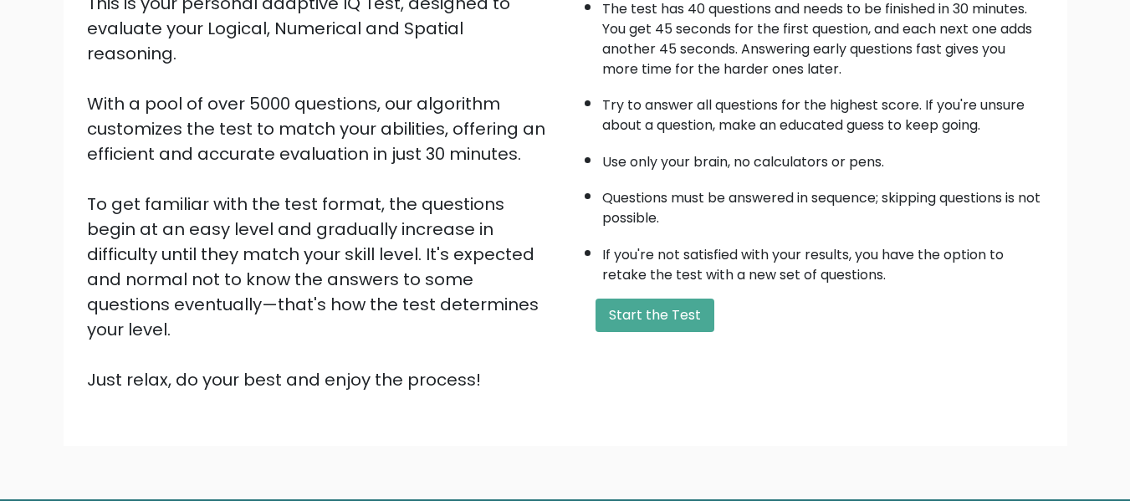
scroll to position [265, 0]
